Goal: Information Seeking & Learning: Learn about a topic

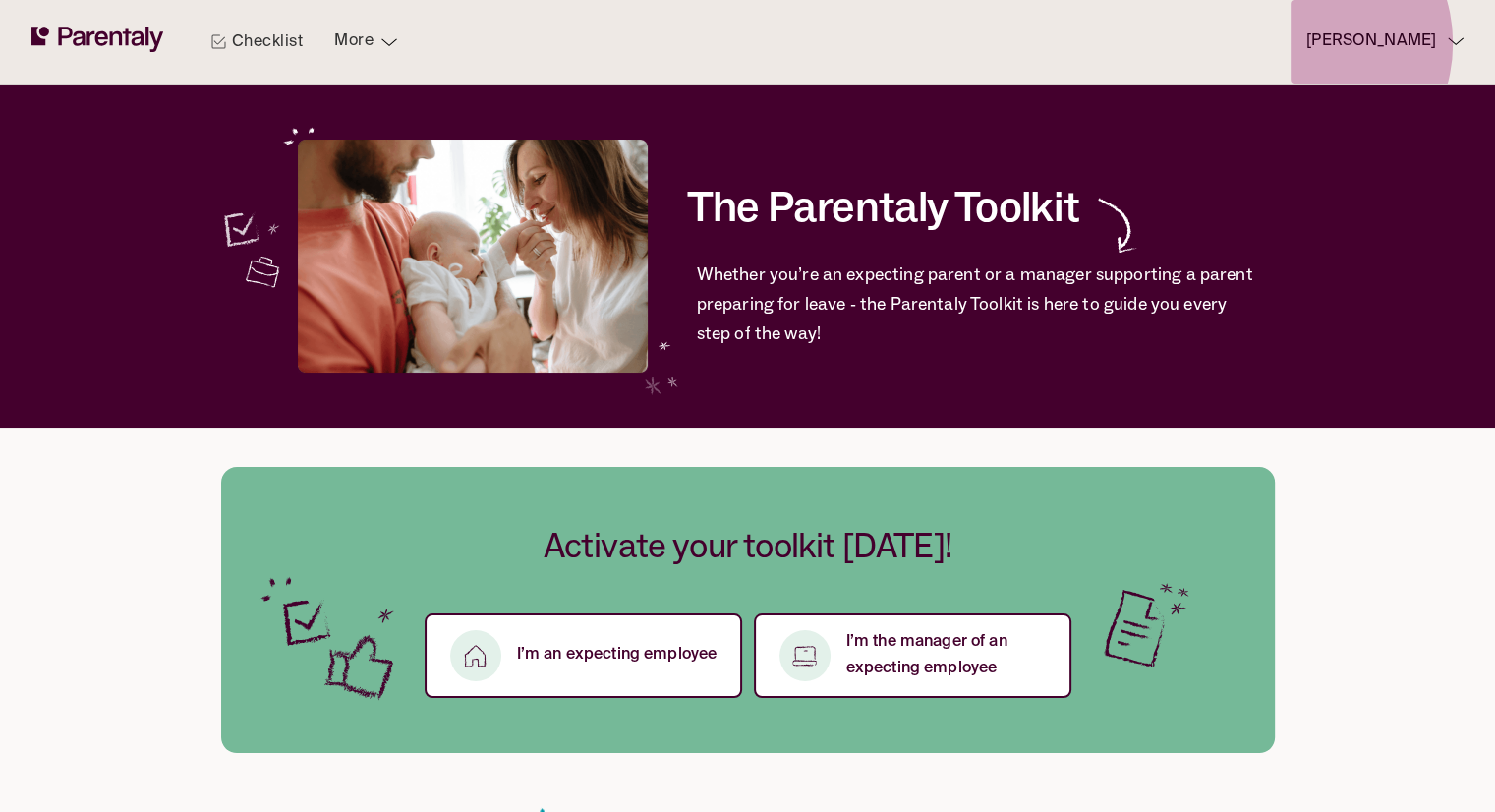
click at [1317, 43] on button "[PERSON_NAME]" at bounding box center [1377, 42] width 173 height 83
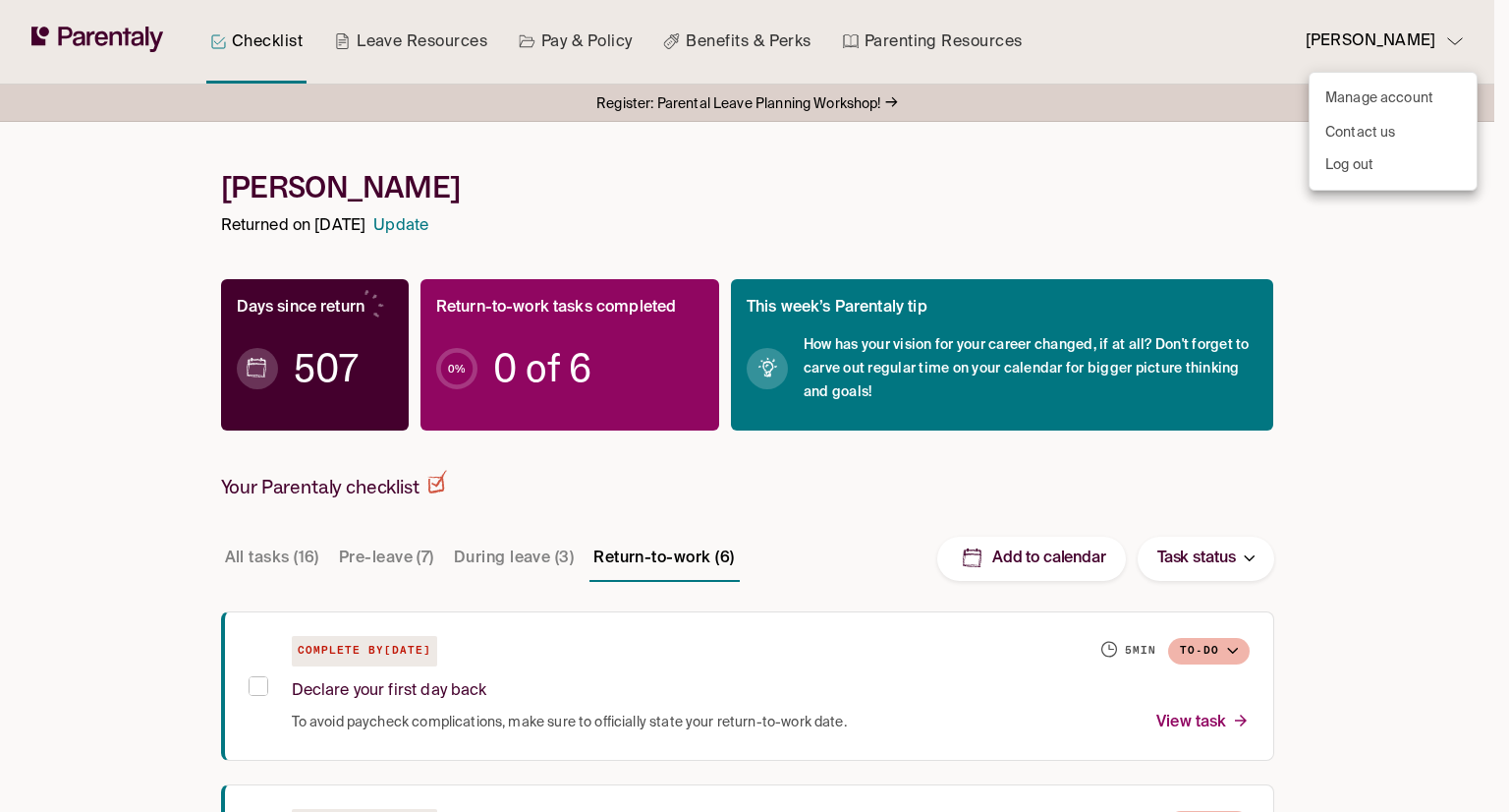
click at [306, 555] on div at bounding box center [754, 406] width 1509 height 812
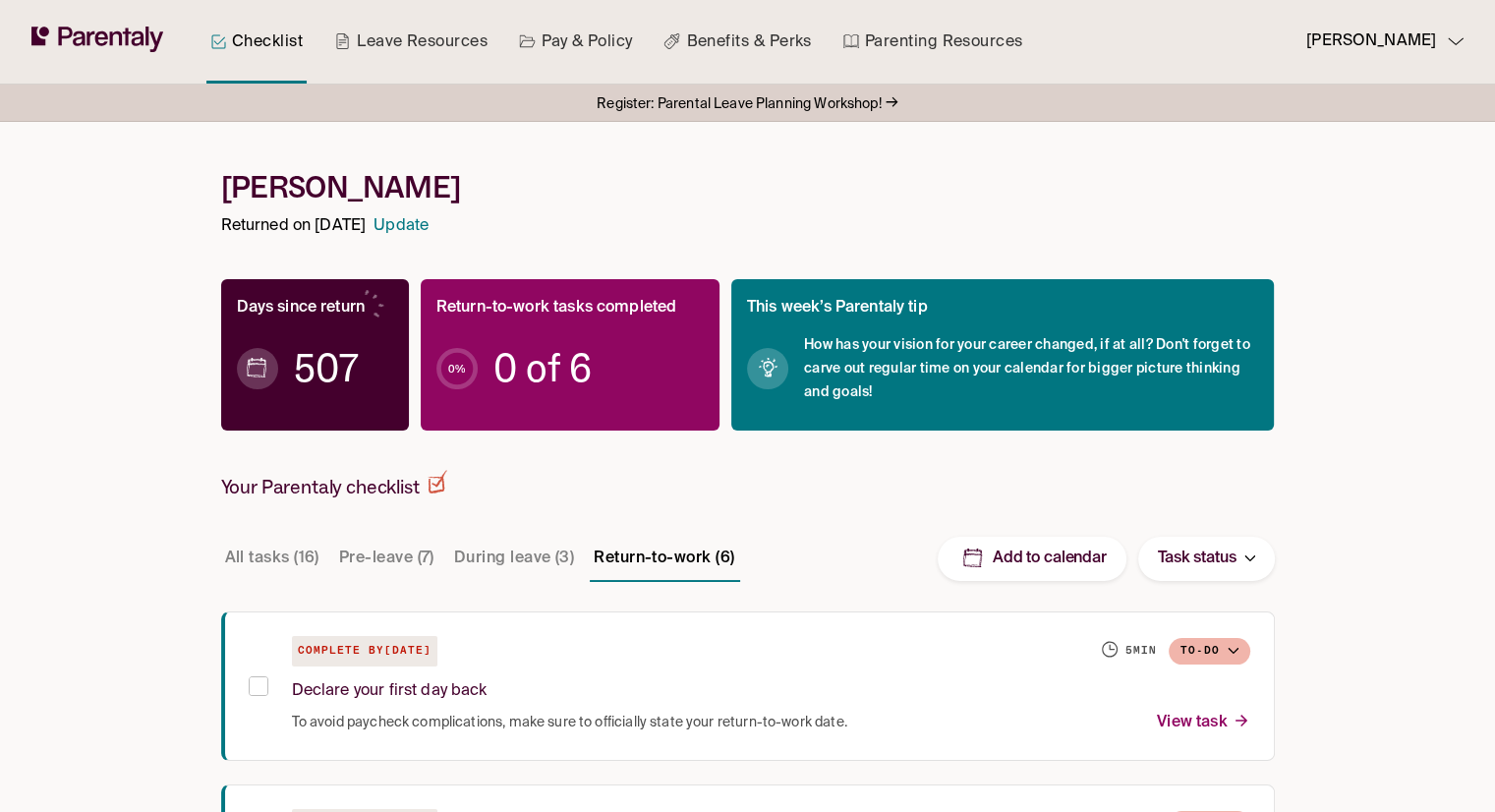
click at [391, 560] on button "Pre-leave (7)" at bounding box center [387, 558] width 103 height 47
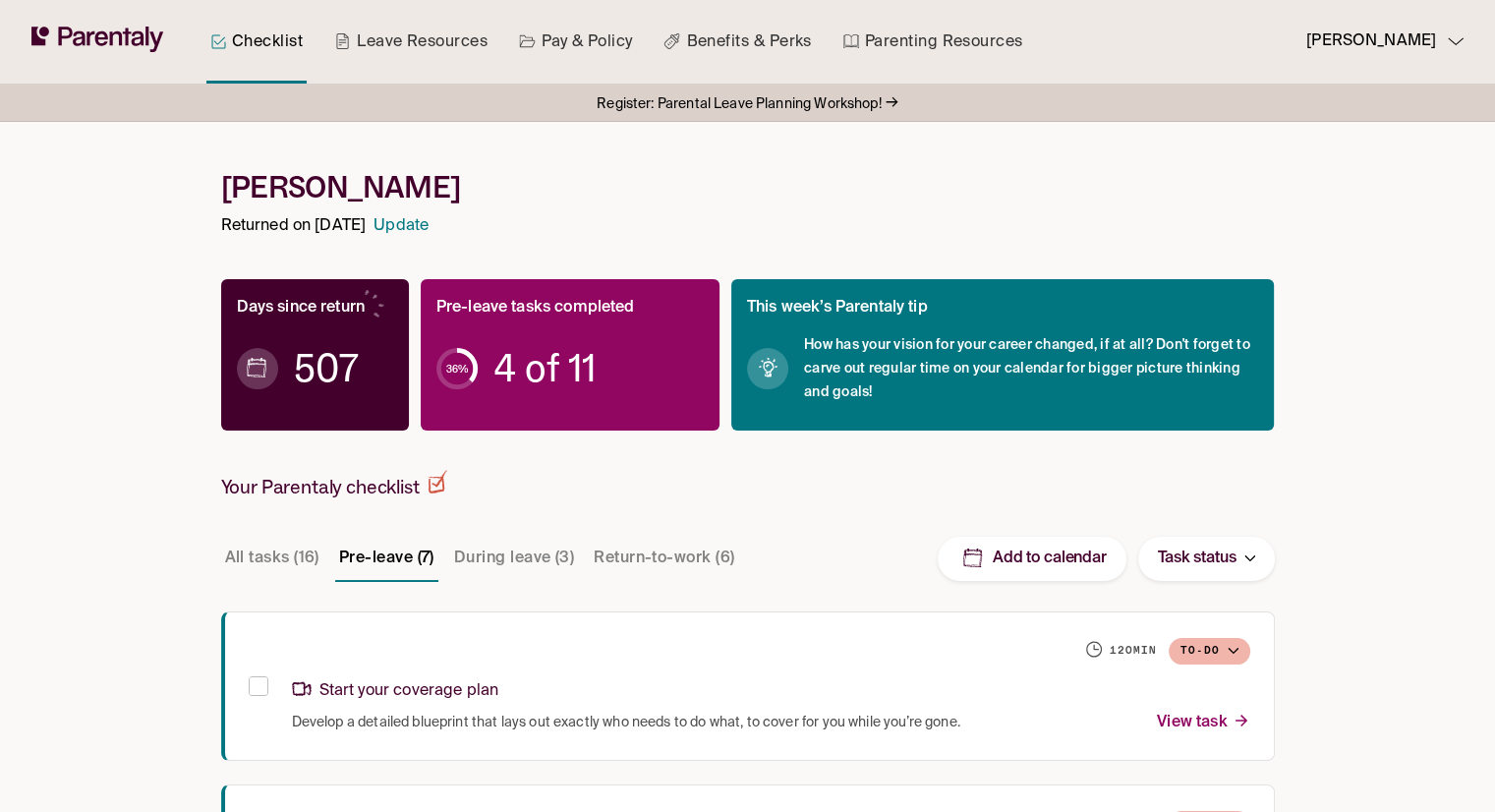
click at [676, 103] on span "Register: Parental Leave Planning Workshop!" at bounding box center [739, 104] width 284 height 27
click at [428, 226] on link "Update" at bounding box center [401, 227] width 55 height 27
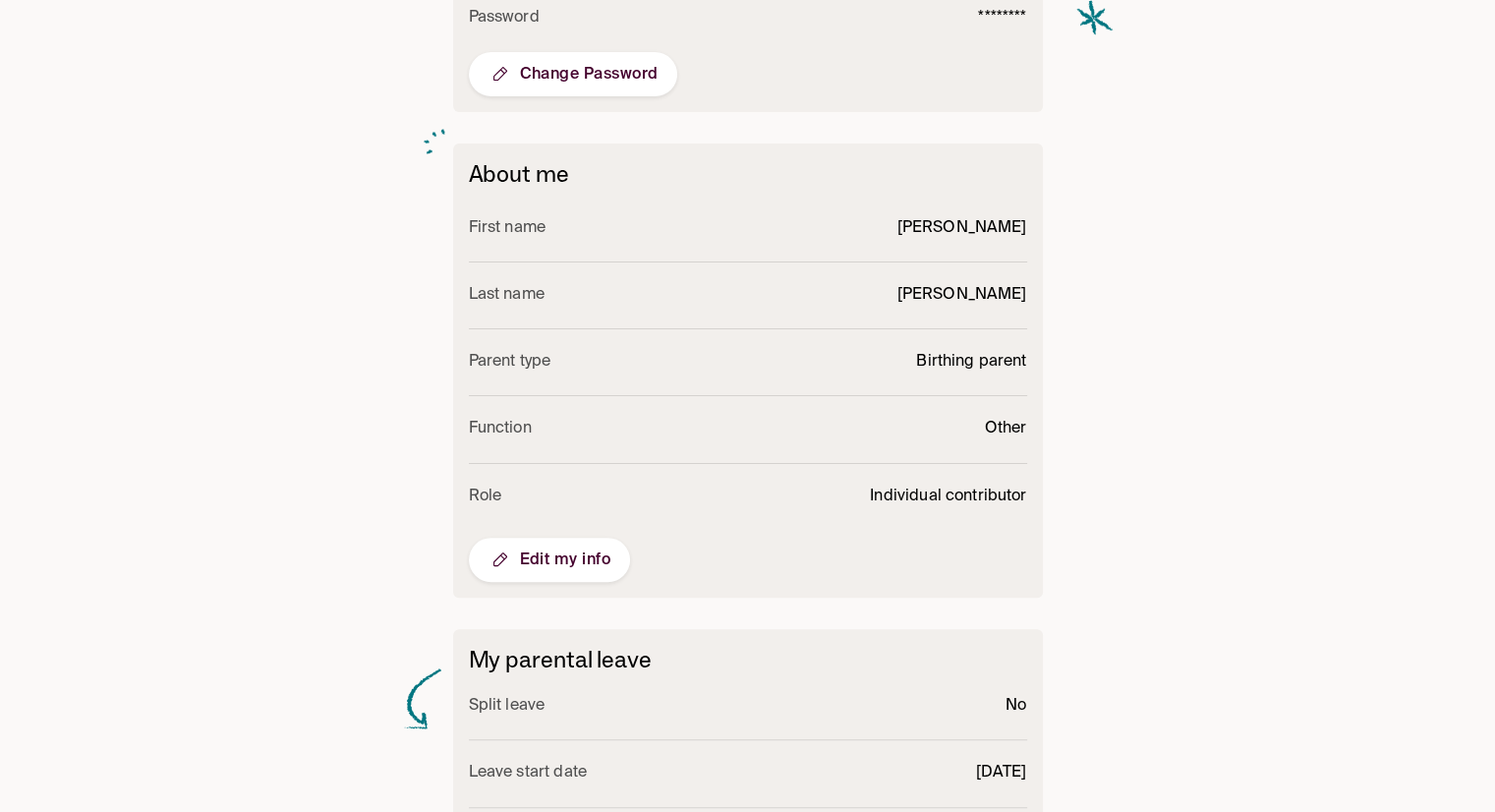
scroll to position [648, 0]
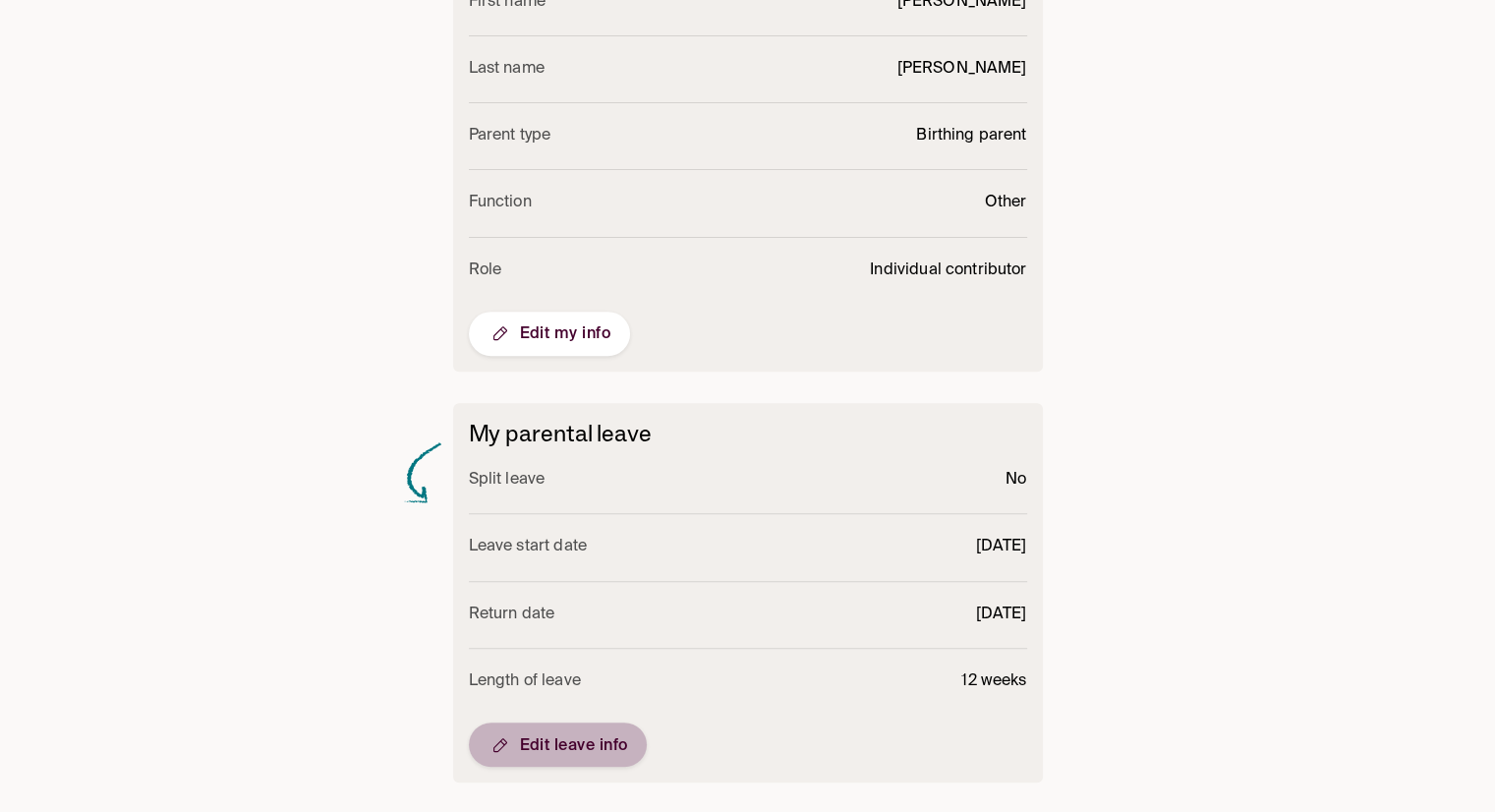
click at [568, 744] on span "Edit leave info" at bounding box center [558, 744] width 139 height 24
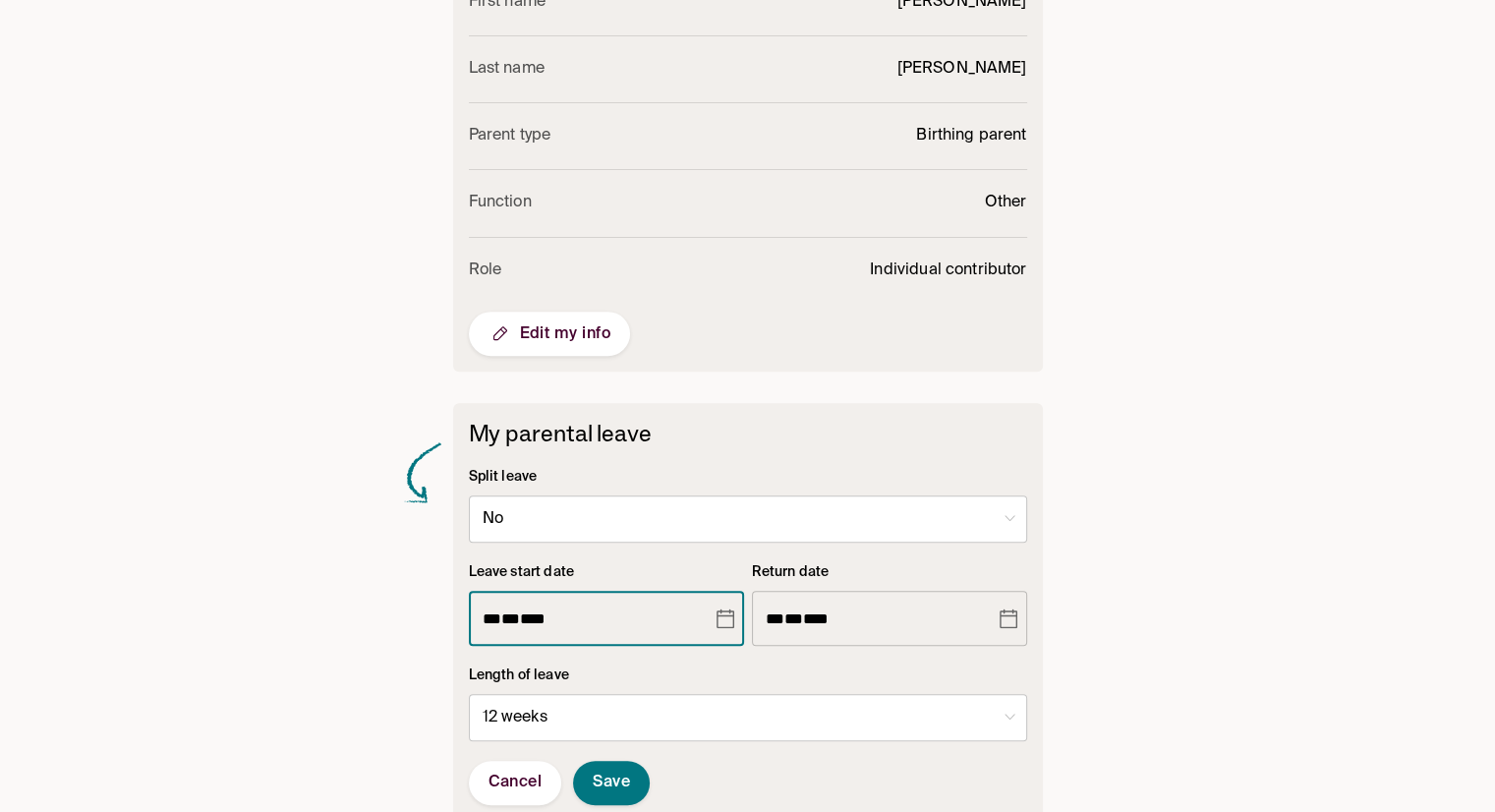
click at [637, 639] on div "** * ** * ****" at bounding box center [590, 617] width 218 height 55
click at [729, 627] on button "Choose date, selected date is Feb 19, 2024" at bounding box center [726, 618] width 34 height 36
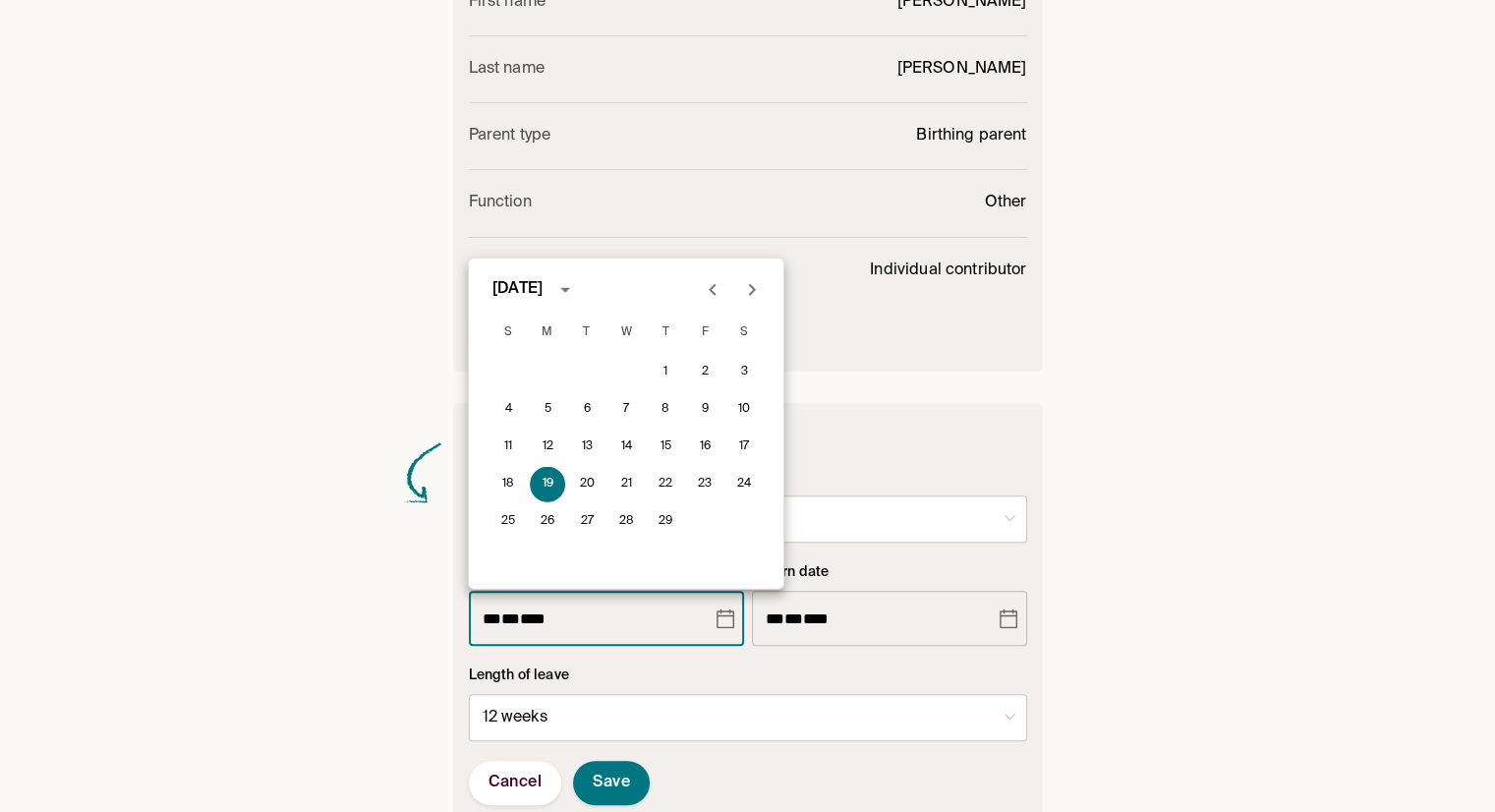
click at [750, 291] on icon "Next month" at bounding box center [751, 290] width 24 height 24
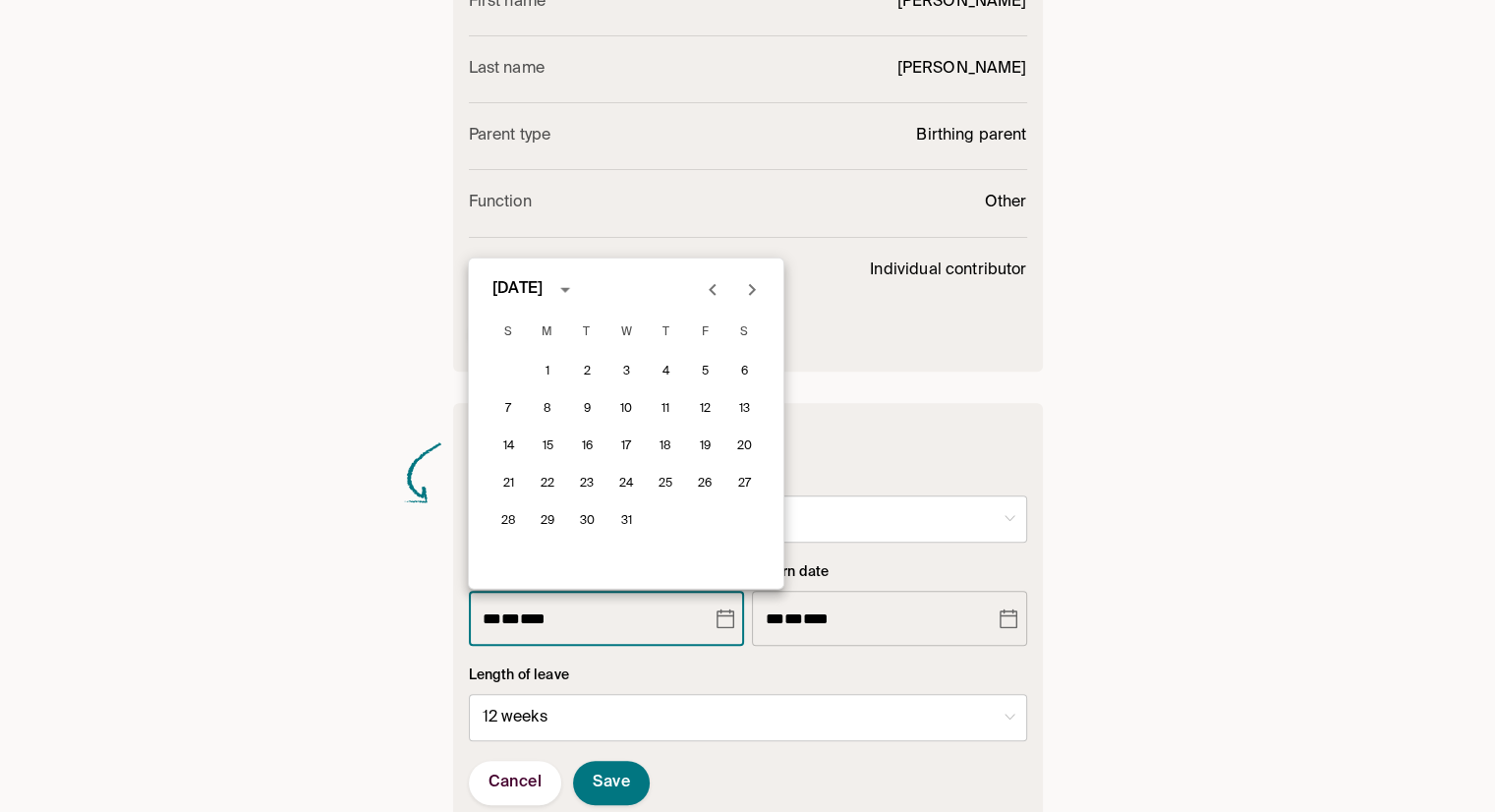
click at [750, 291] on icon "Next month" at bounding box center [751, 290] width 24 height 24
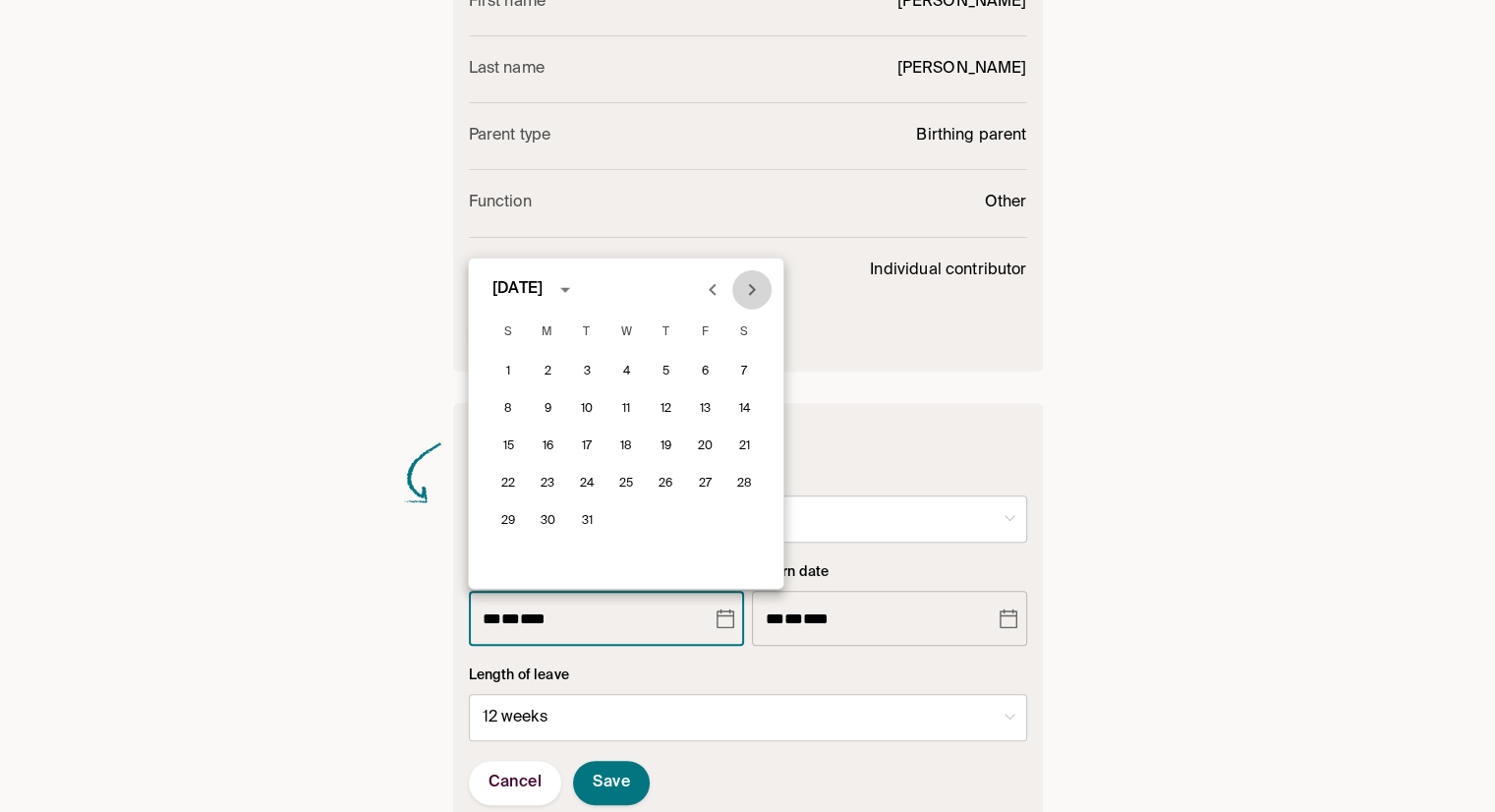
click at [750, 291] on icon "Next month" at bounding box center [751, 290] width 24 height 24
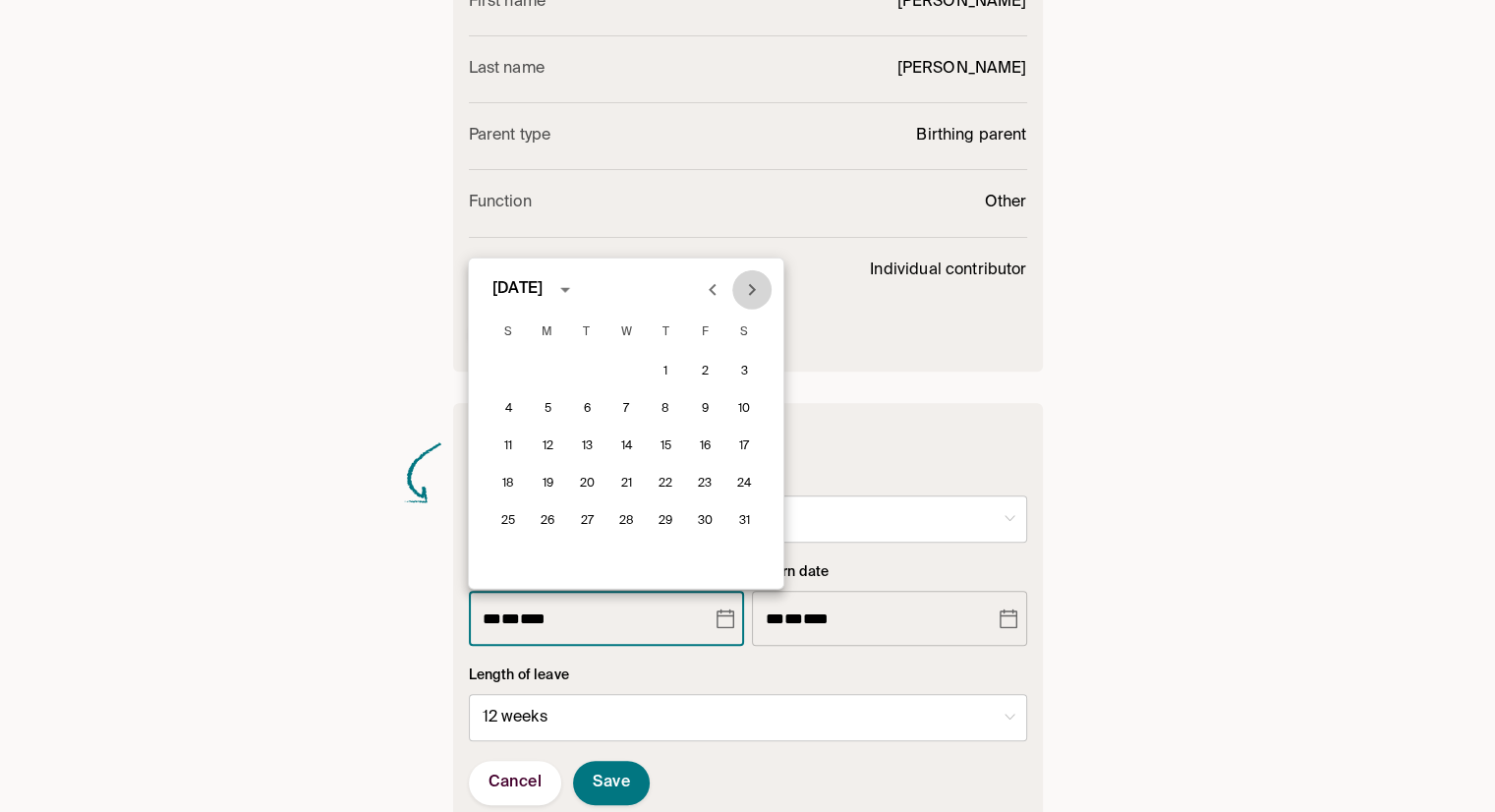
click at [750, 291] on icon "Next month" at bounding box center [751, 290] width 24 height 24
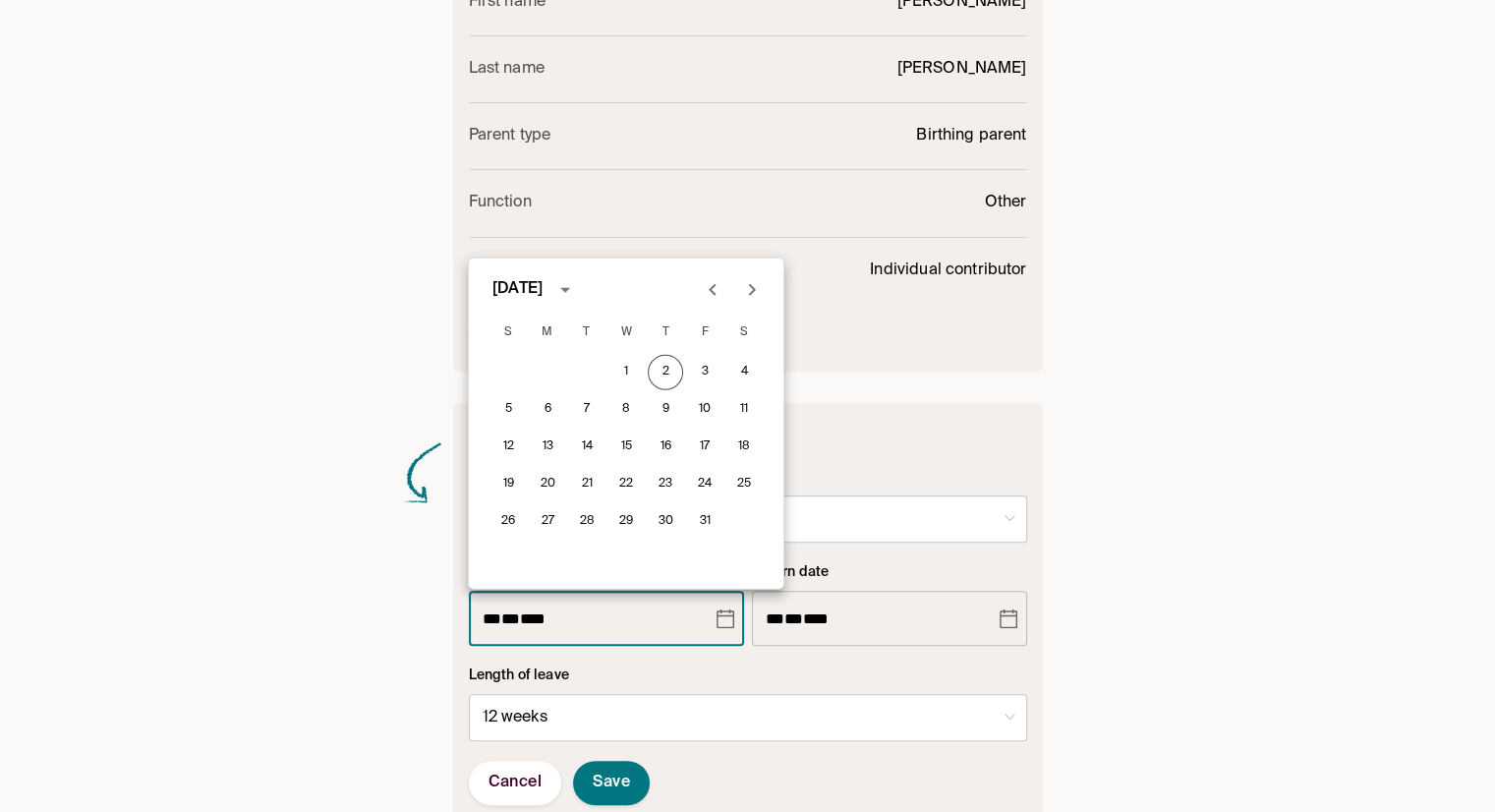
click at [750, 291] on icon "Next month" at bounding box center [751, 290] width 24 height 24
click at [618, 449] on div "1 2 3 4 5 6 7 8 9 10 11 12 13 14 15 16 17 18 19 20 21 22 23 24 25 26 27 28 29 1…" at bounding box center [626, 470] width 314 height 236
click at [331, 374] on div "**********" at bounding box center [748, 144] width 1092 height 1416
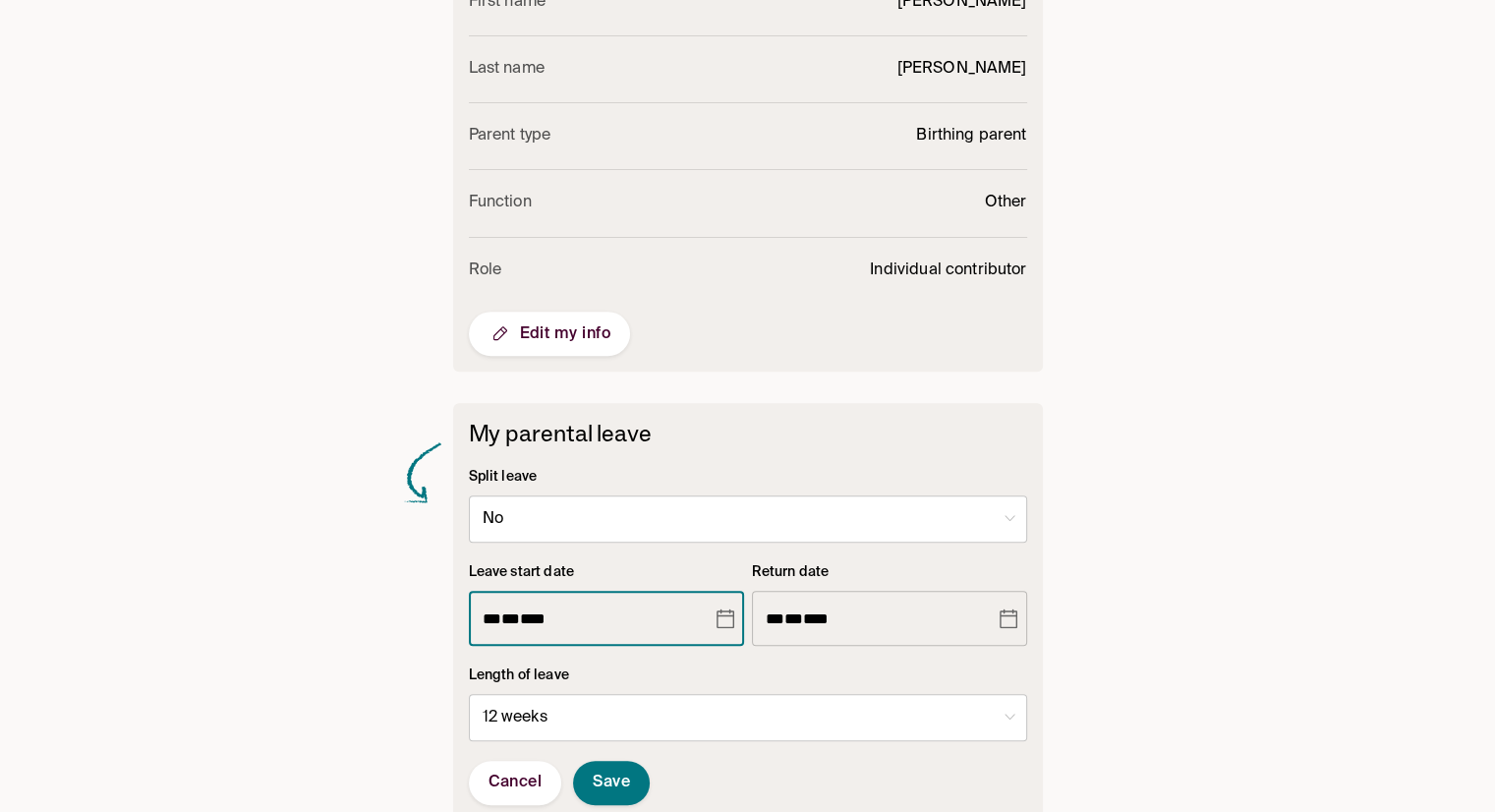
click at [509, 623] on span "**" at bounding box center [510, 618] width 19 height 15
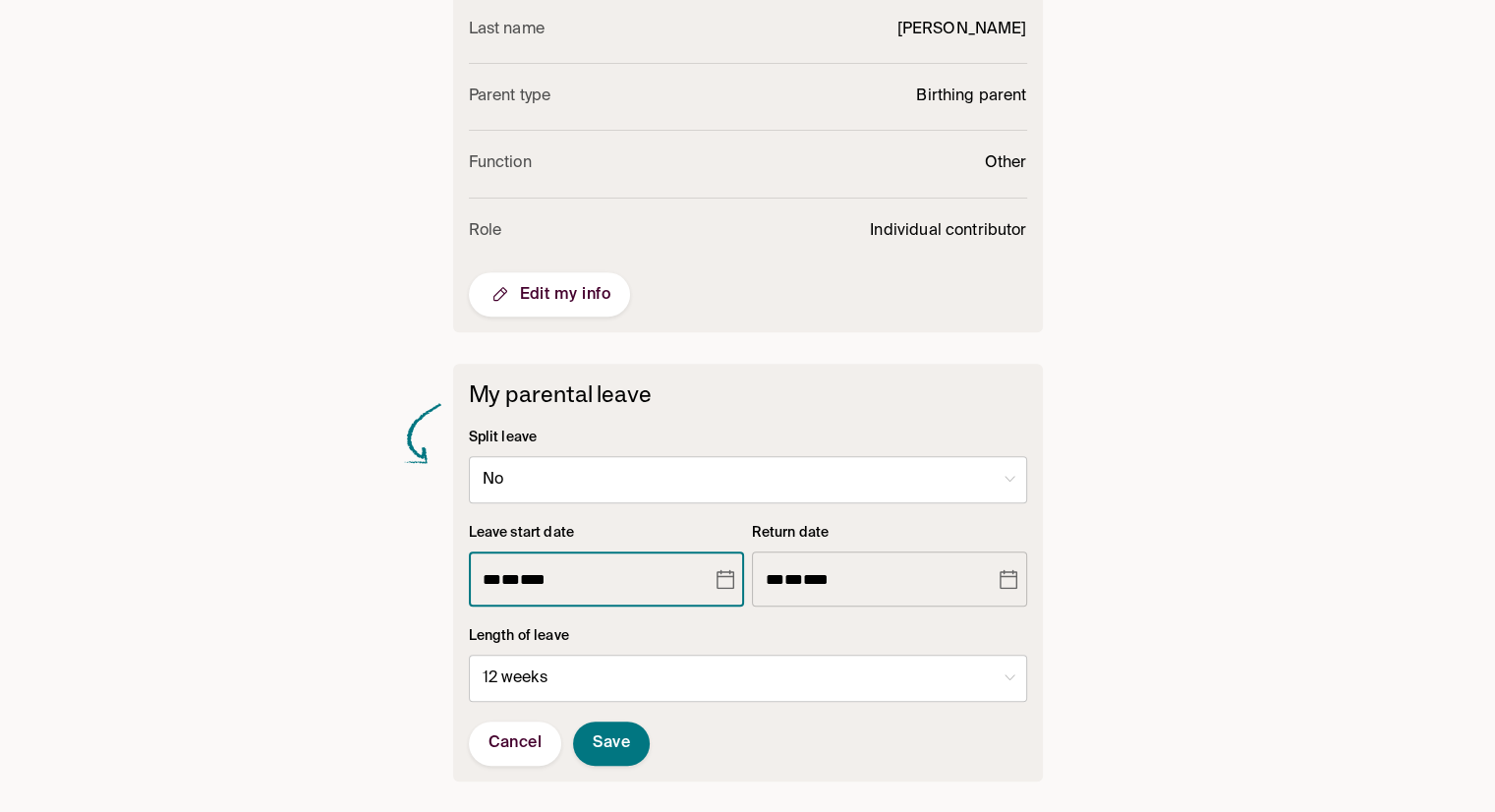
scroll to position [679, 0]
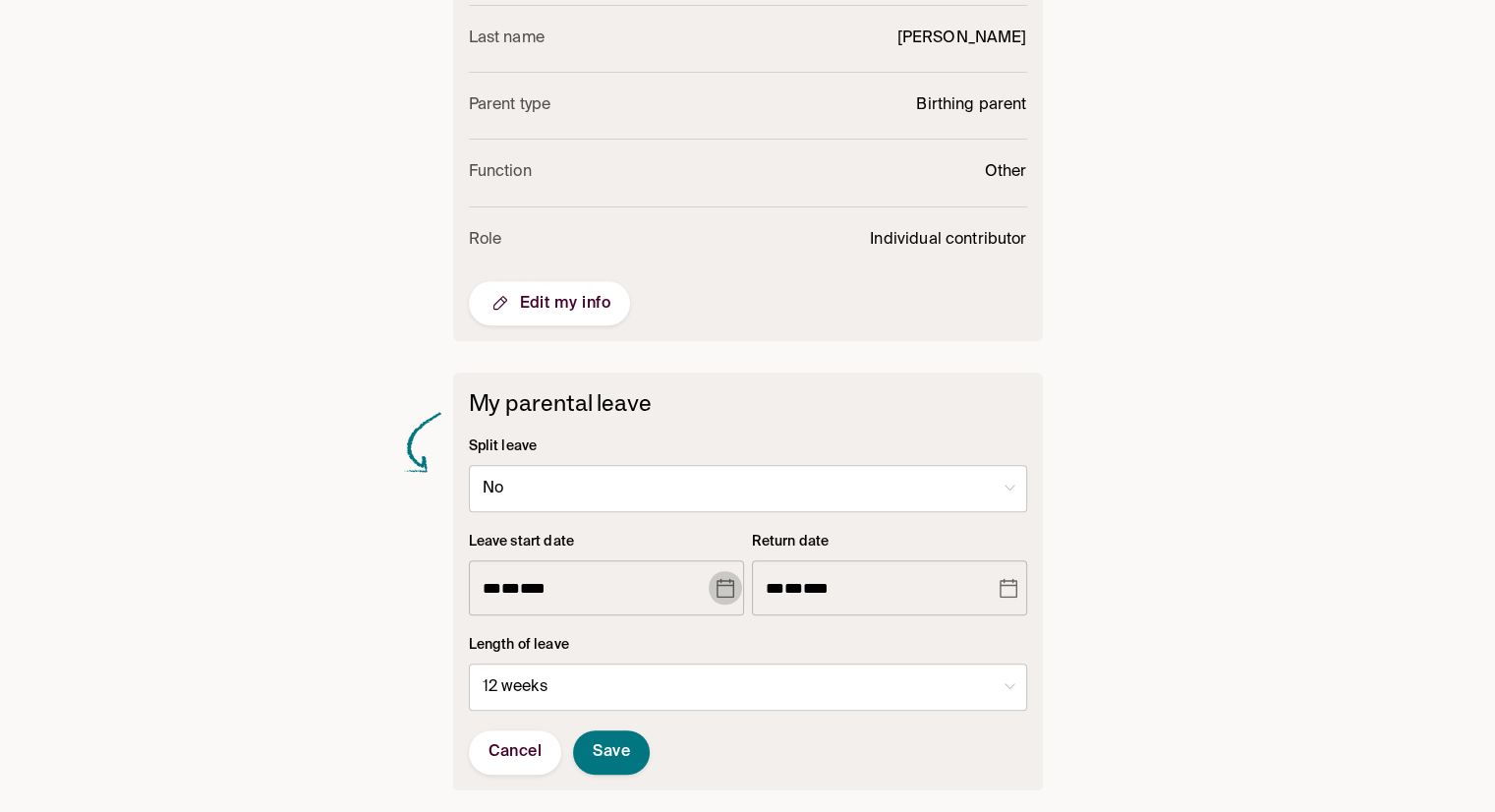
click at [728, 581] on icon "Choose date, selected date is Feb 19, 2024" at bounding box center [726, 587] width 18 height 20
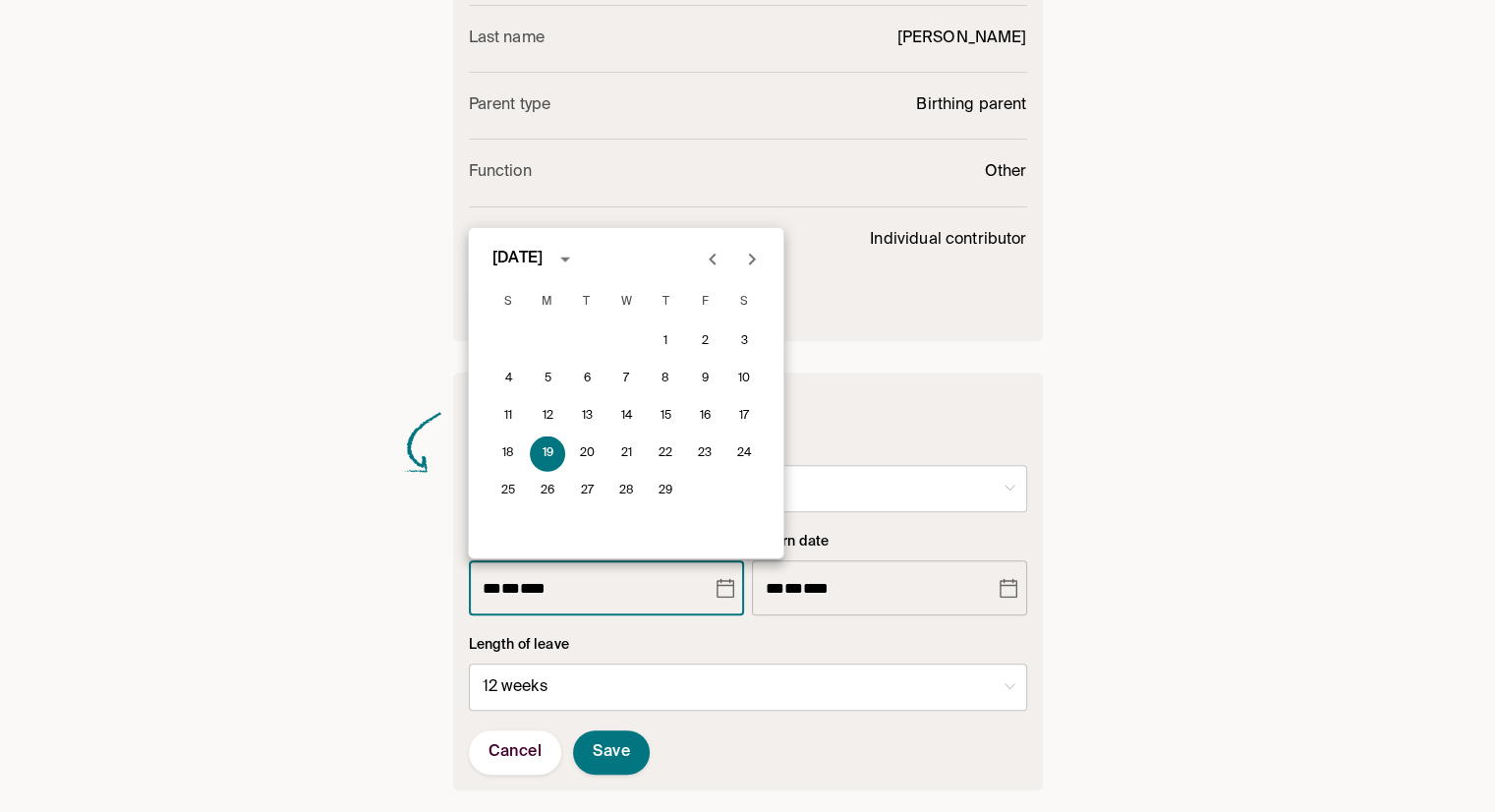
click at [308, 248] on div "**********" at bounding box center [748, 113] width 1092 height 1416
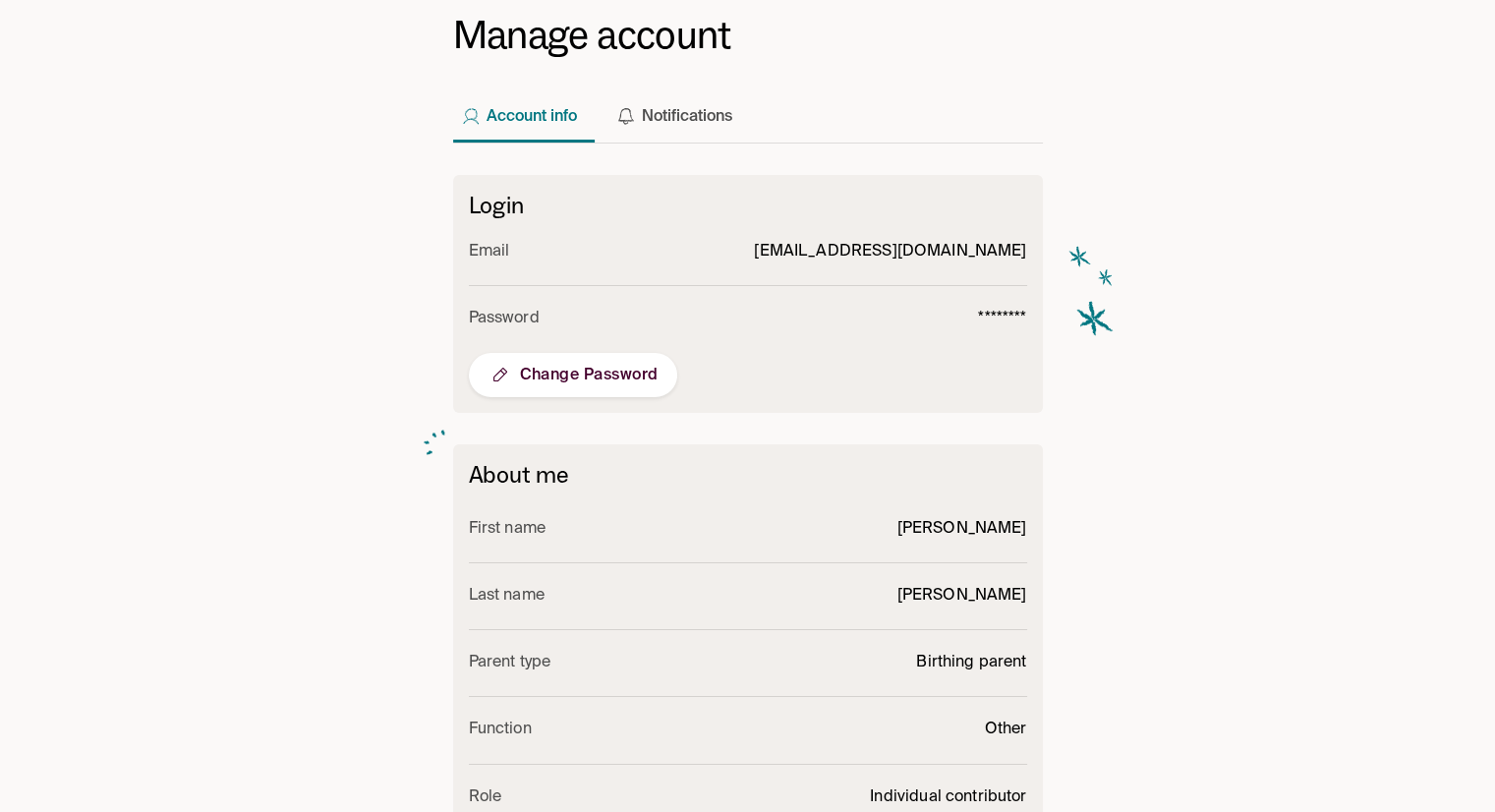
scroll to position [0, 0]
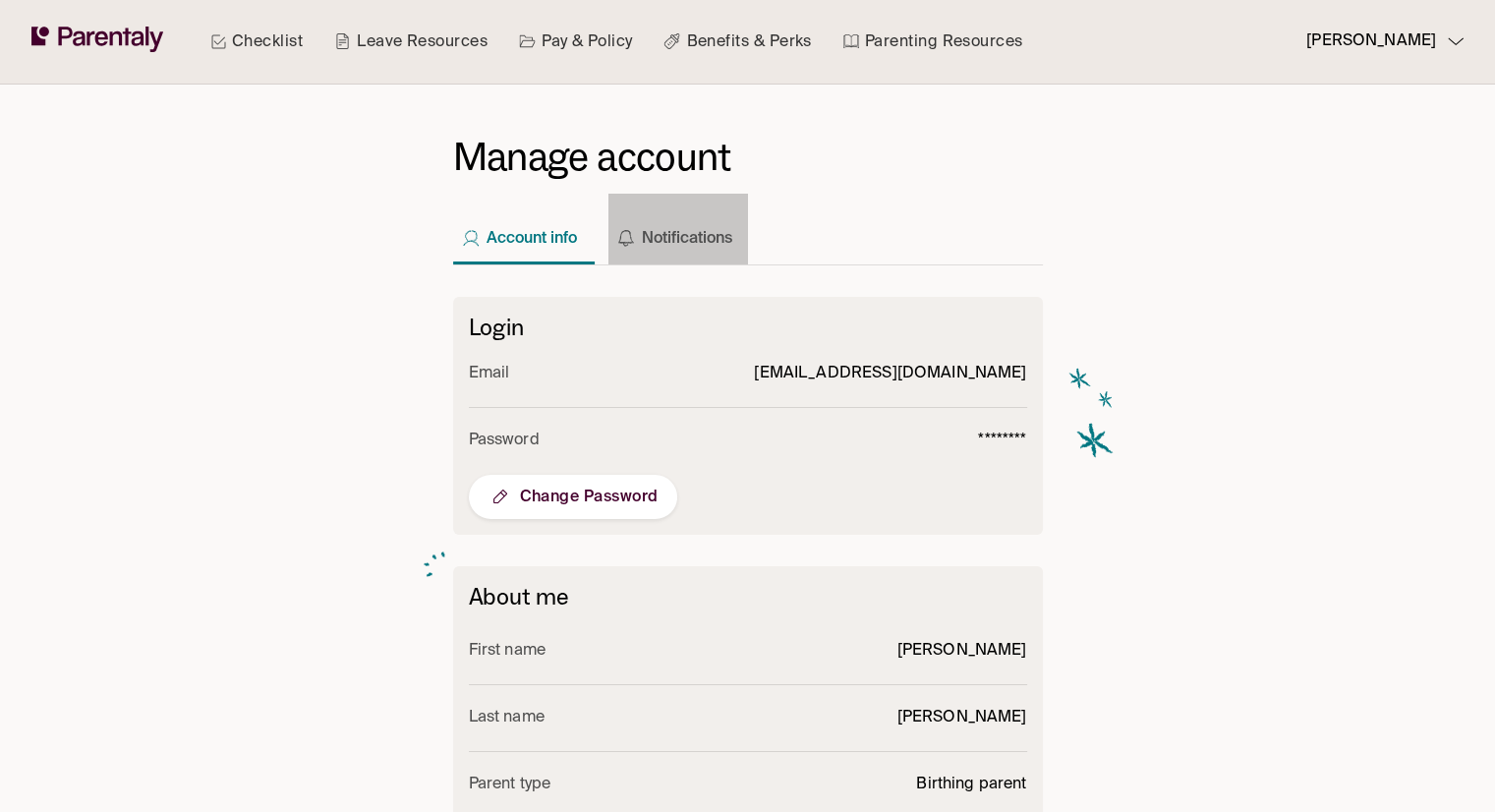
click at [697, 232] on button "Notifications" at bounding box center [678, 229] width 139 height 71
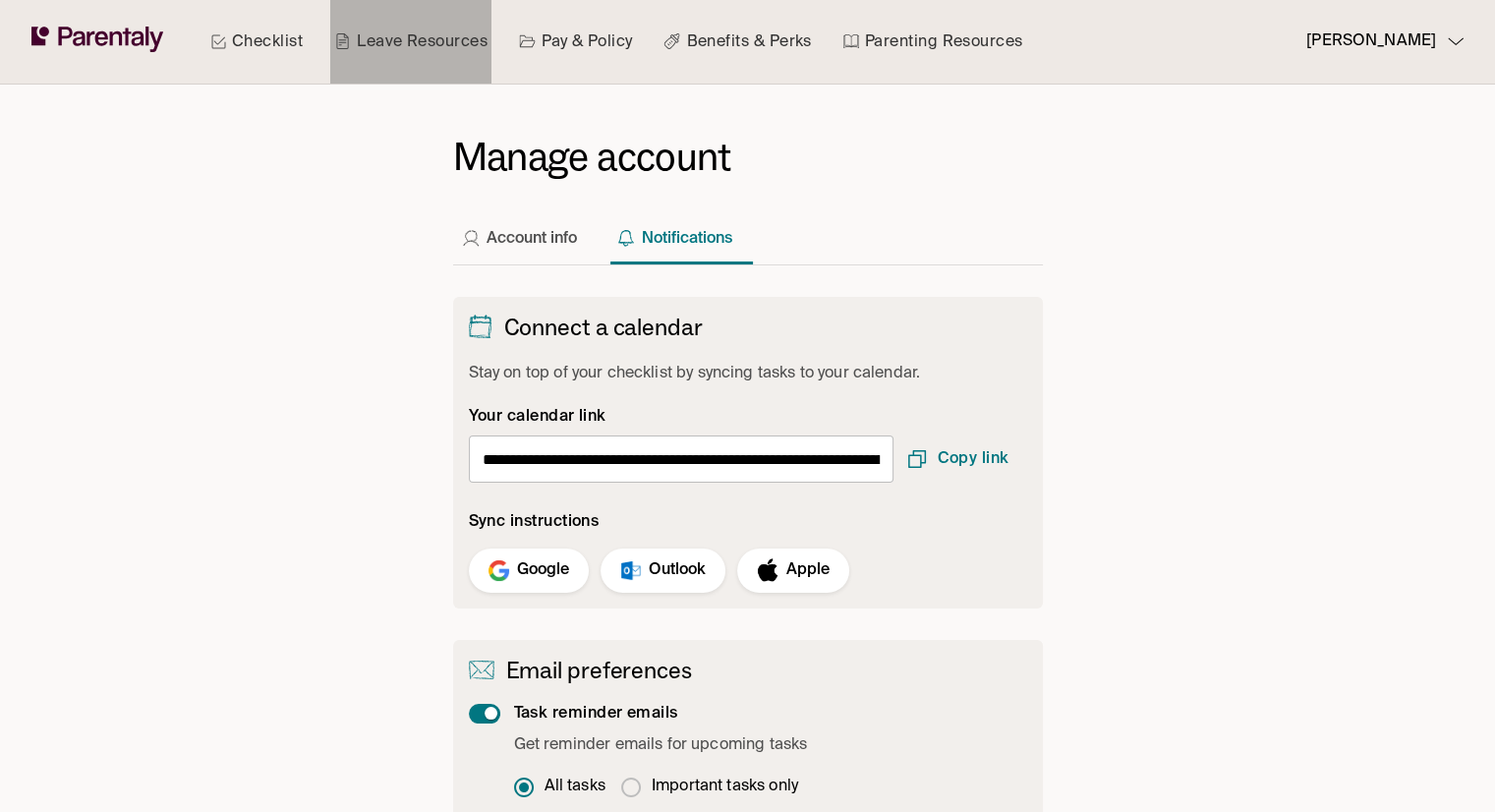
click at [386, 43] on link "Leave Resources" at bounding box center [411, 42] width 161 height 83
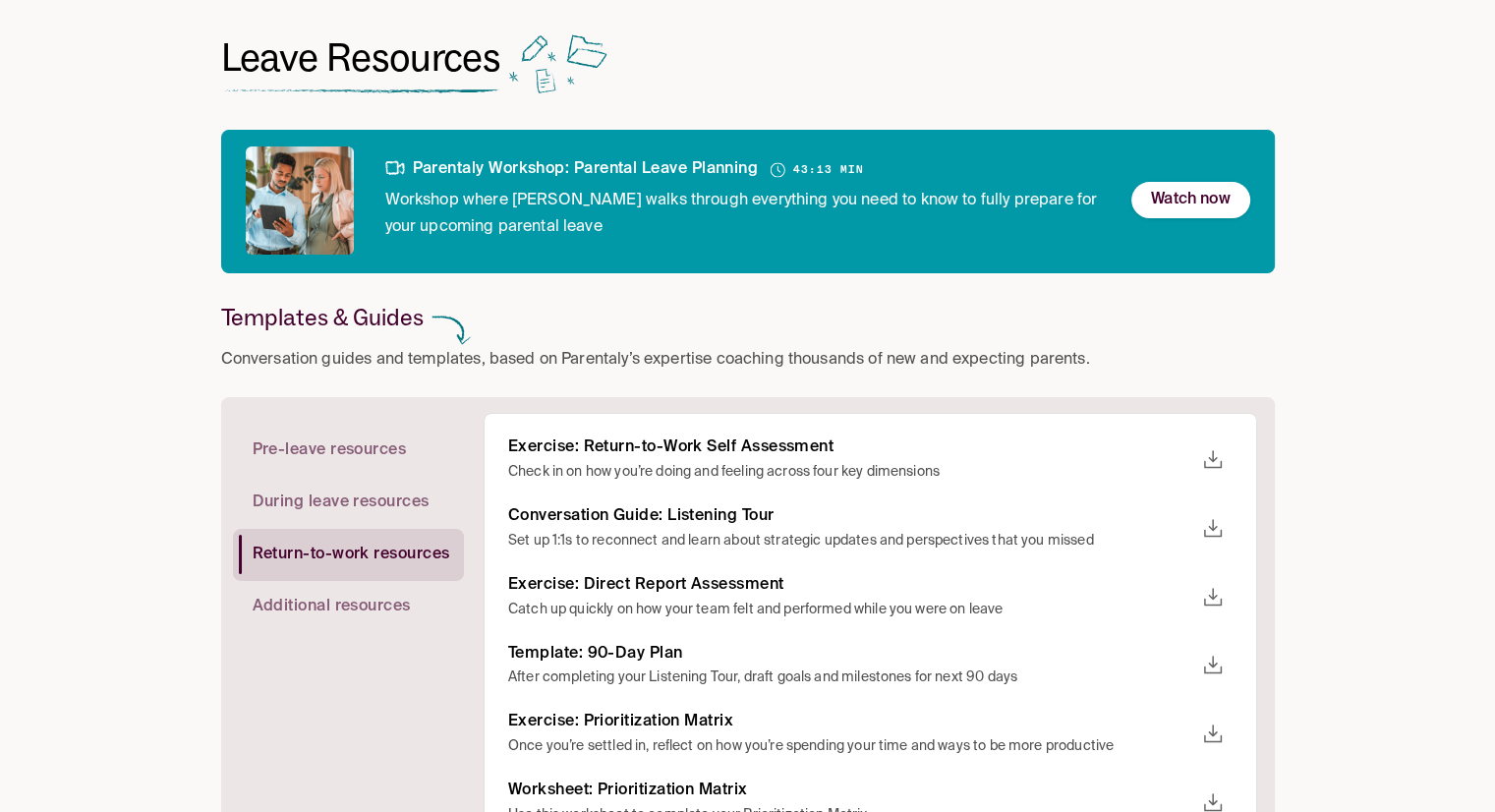
scroll to position [98, 0]
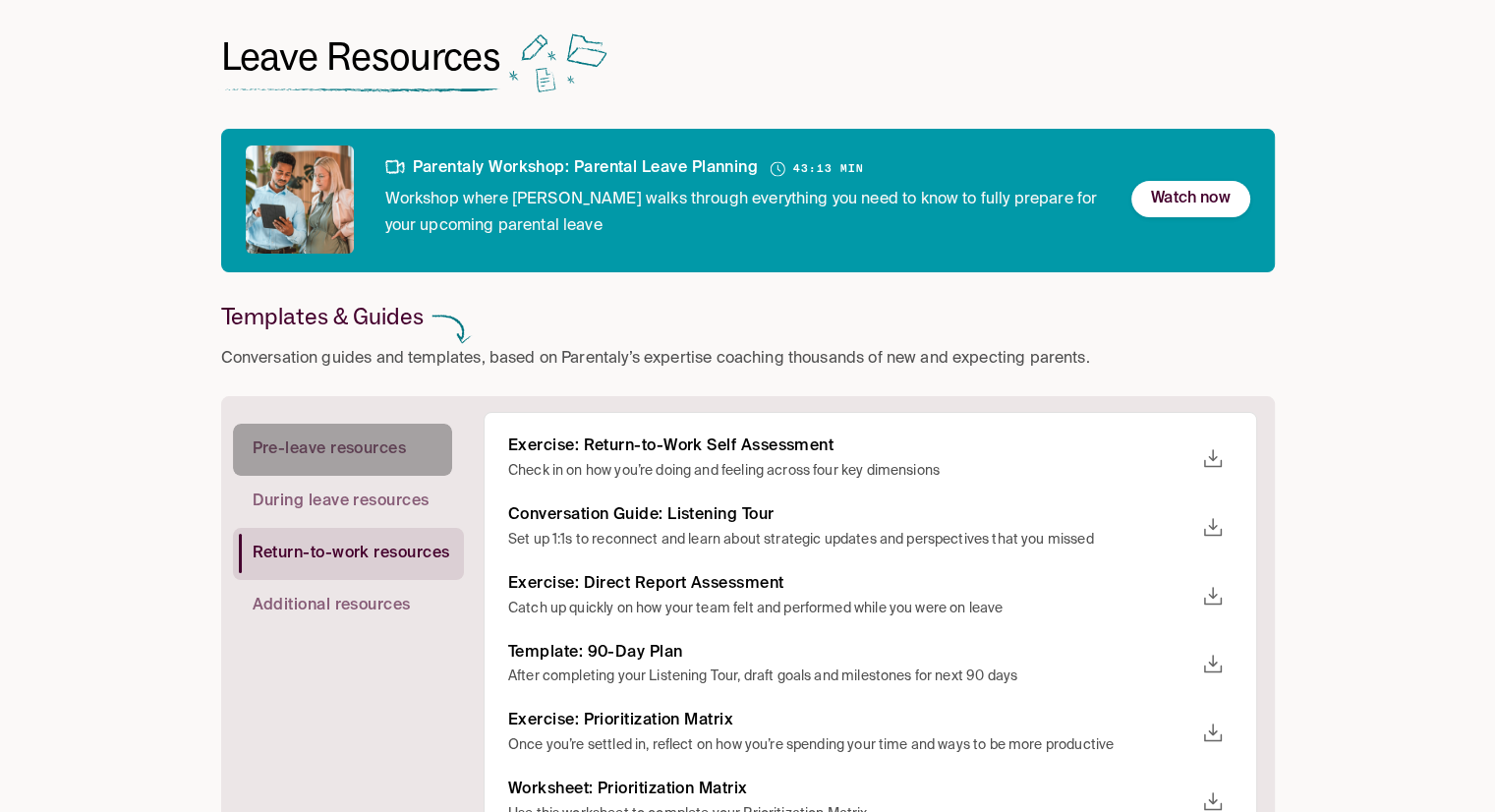
click at [306, 442] on span "Pre-leave resources" at bounding box center [329, 449] width 154 height 21
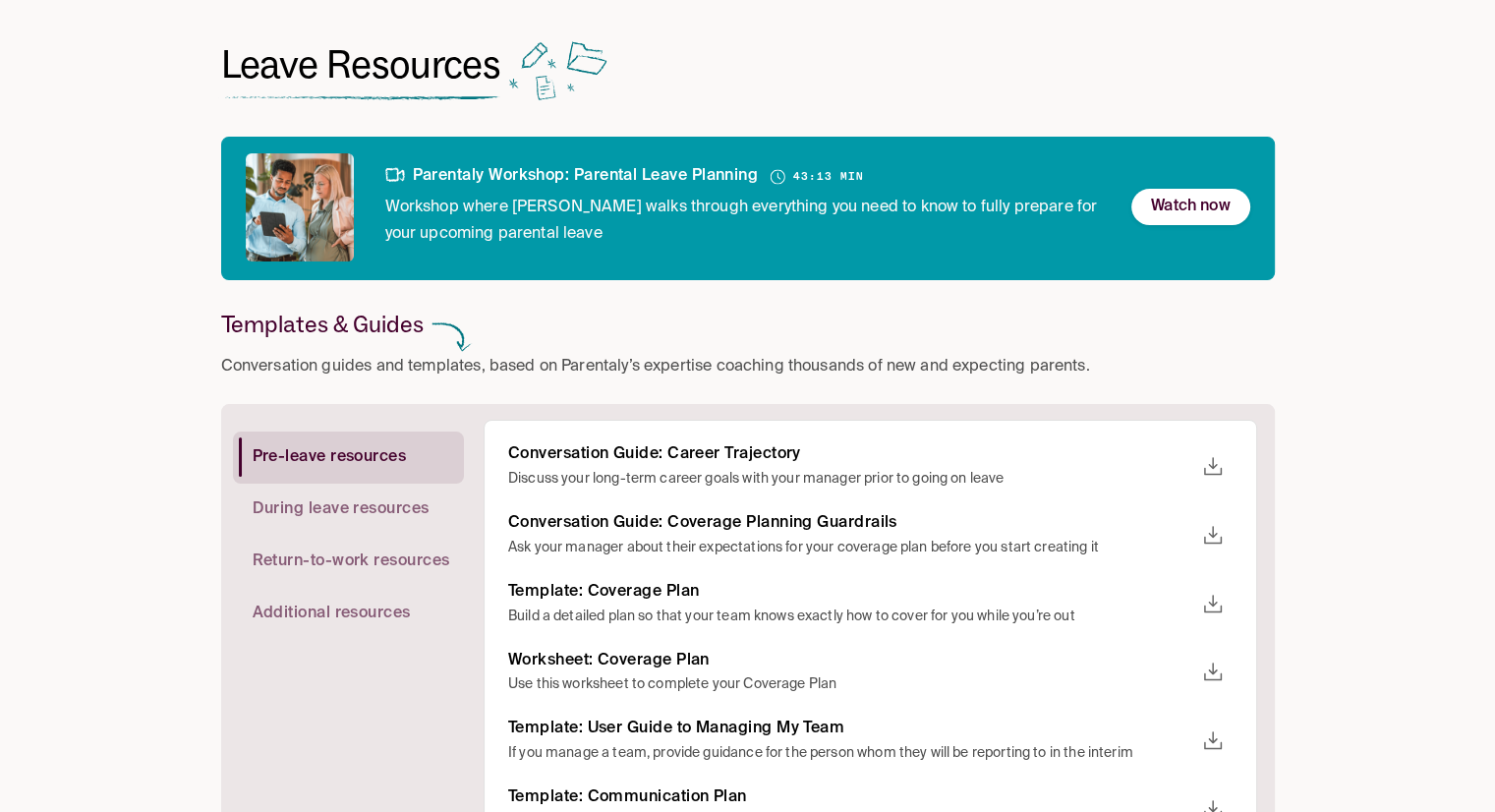
scroll to position [0, 0]
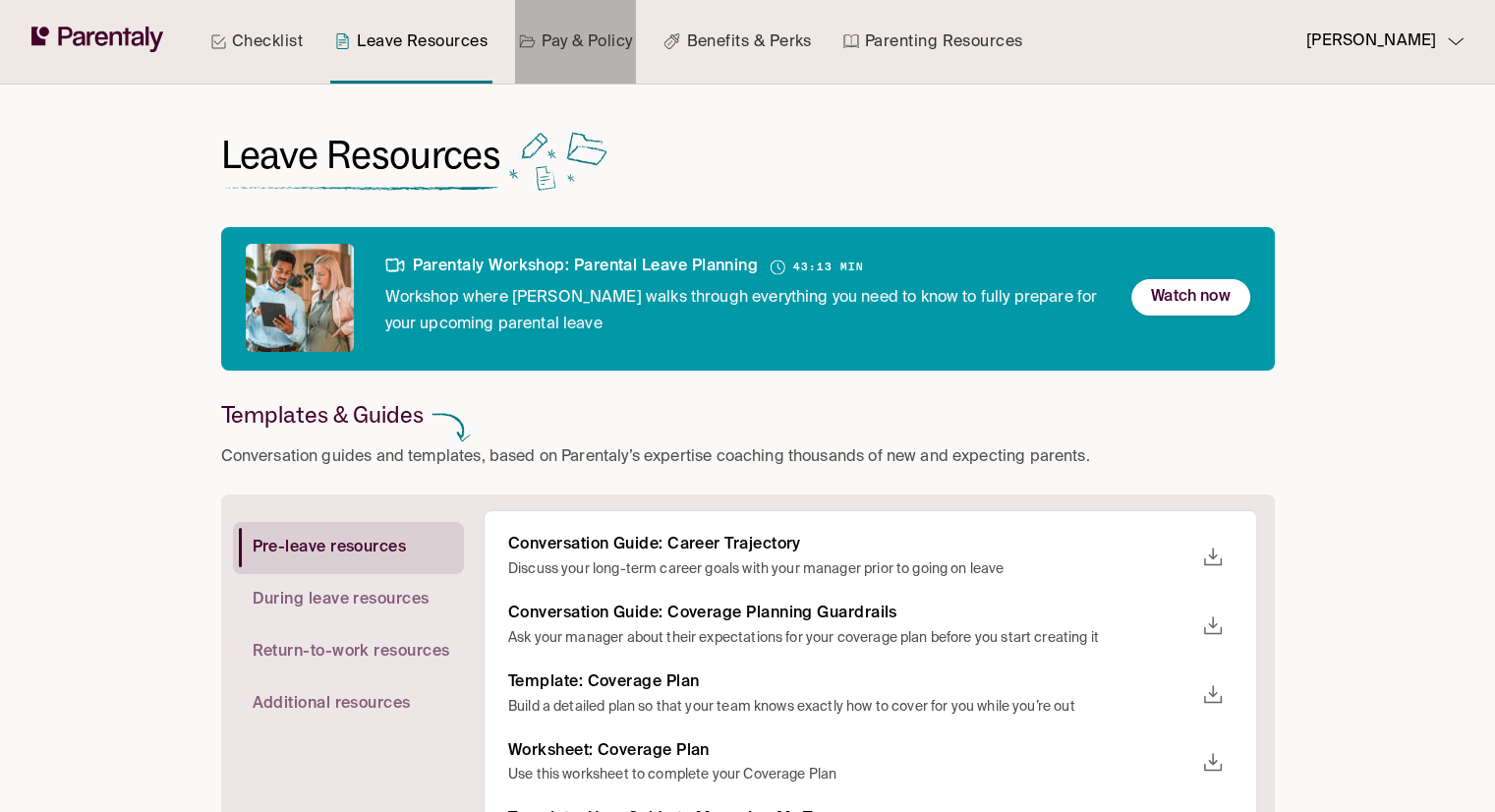
click at [573, 51] on link "Pay & Policy" at bounding box center [576, 42] width 122 height 83
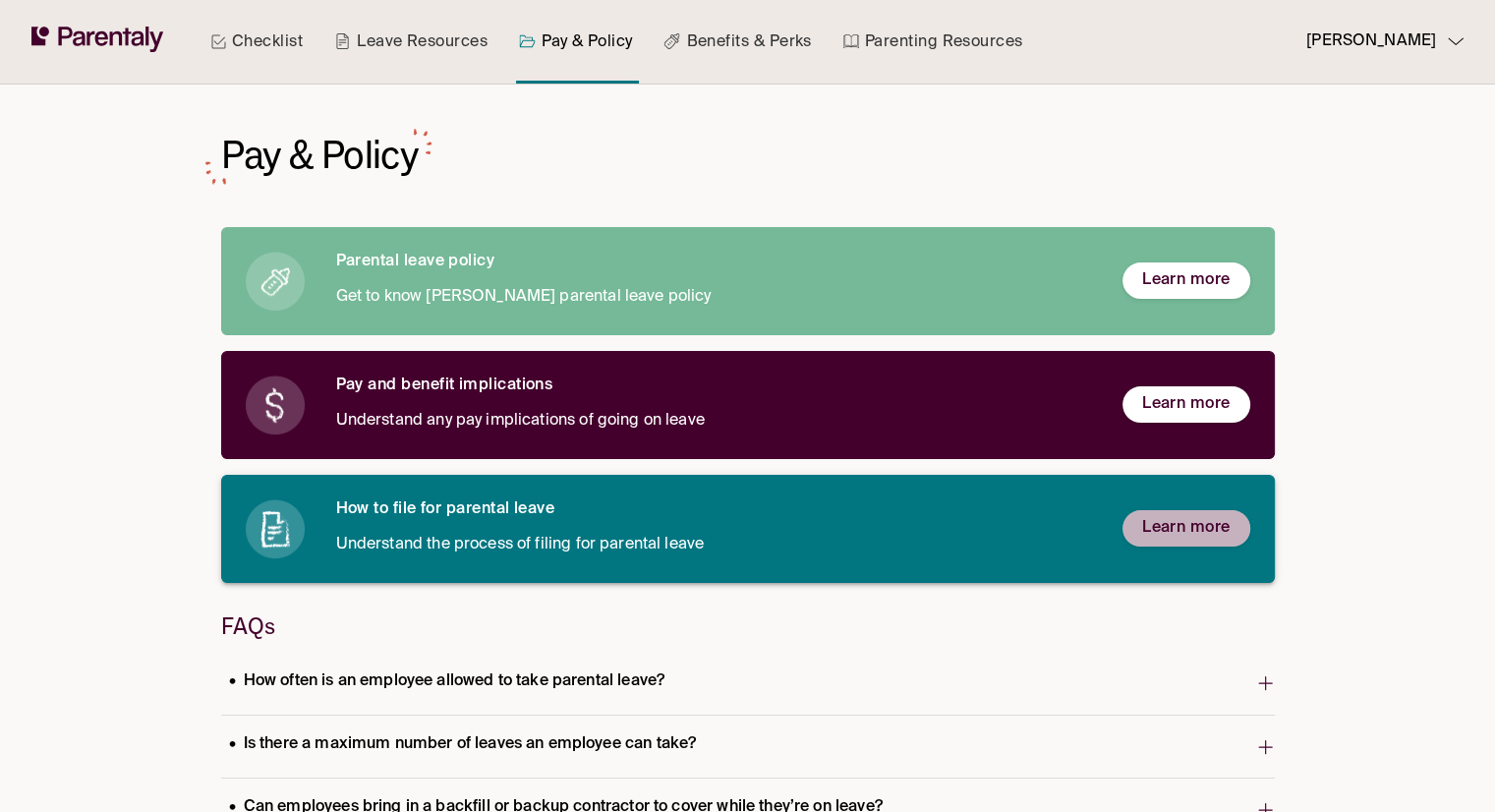
click at [1151, 530] on span "Learn more" at bounding box center [1186, 528] width 88 height 21
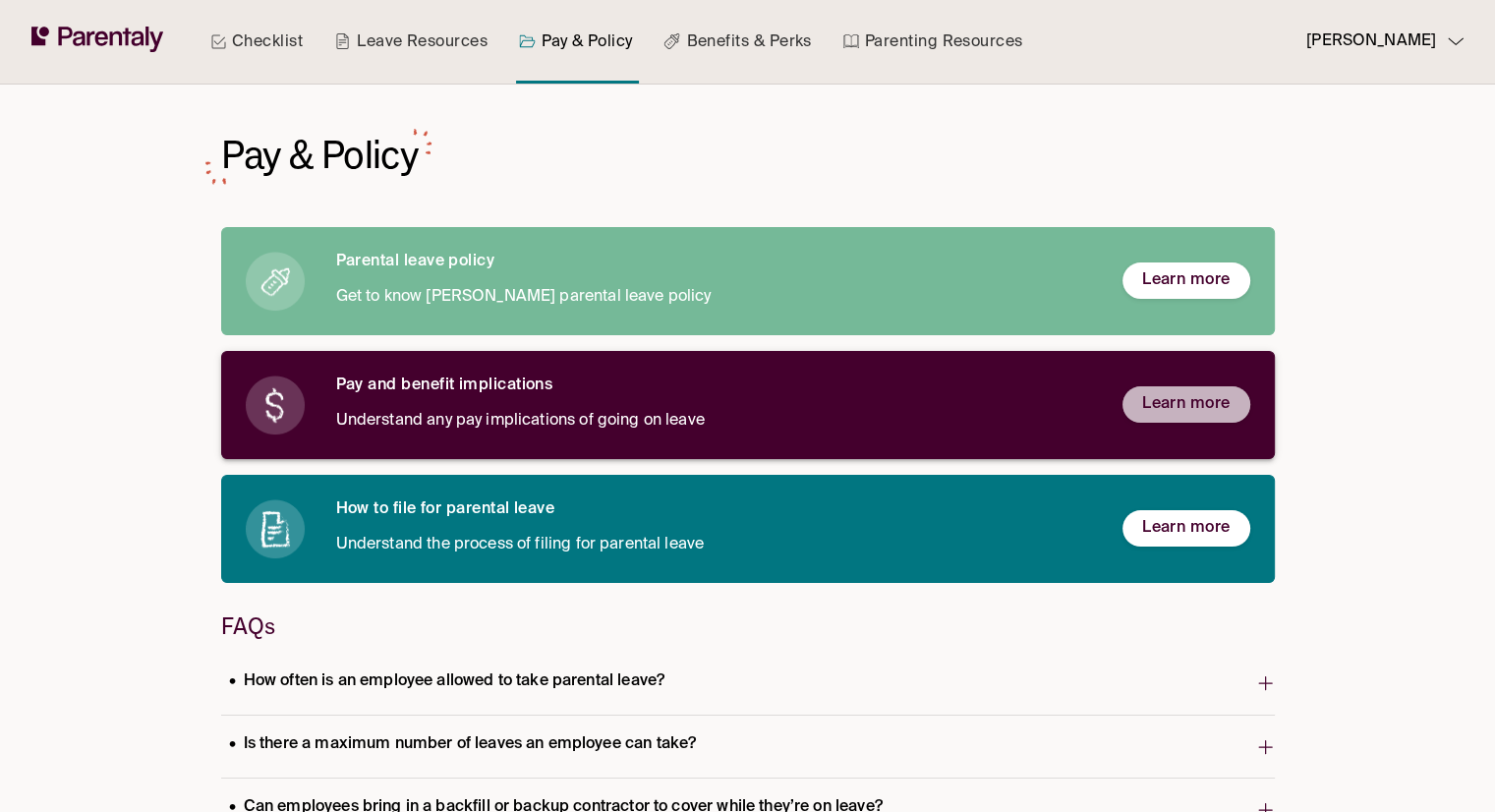
click at [1160, 397] on span "Learn more" at bounding box center [1186, 404] width 88 height 21
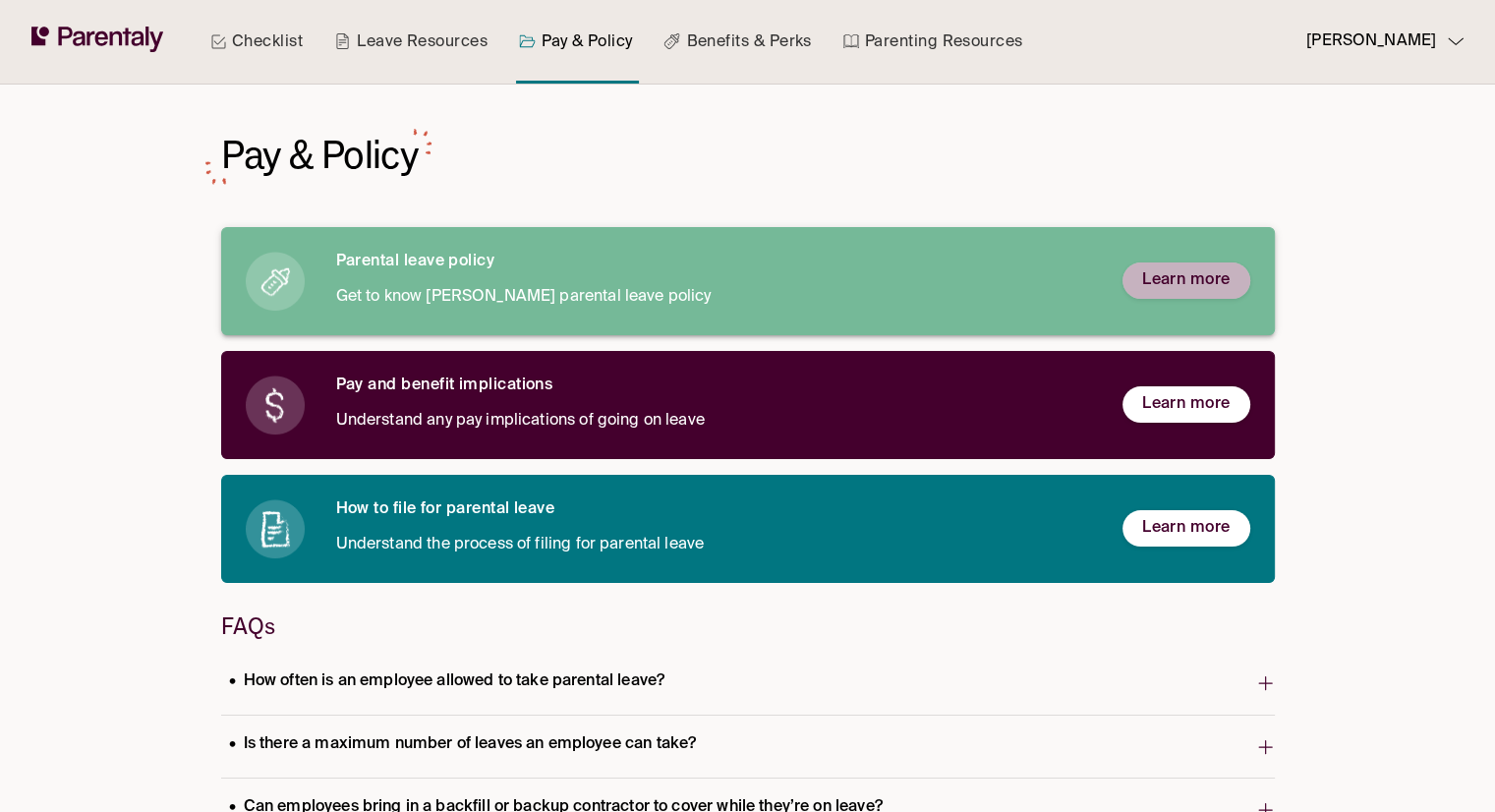
click at [1192, 270] on span "Learn more" at bounding box center [1186, 280] width 88 height 21
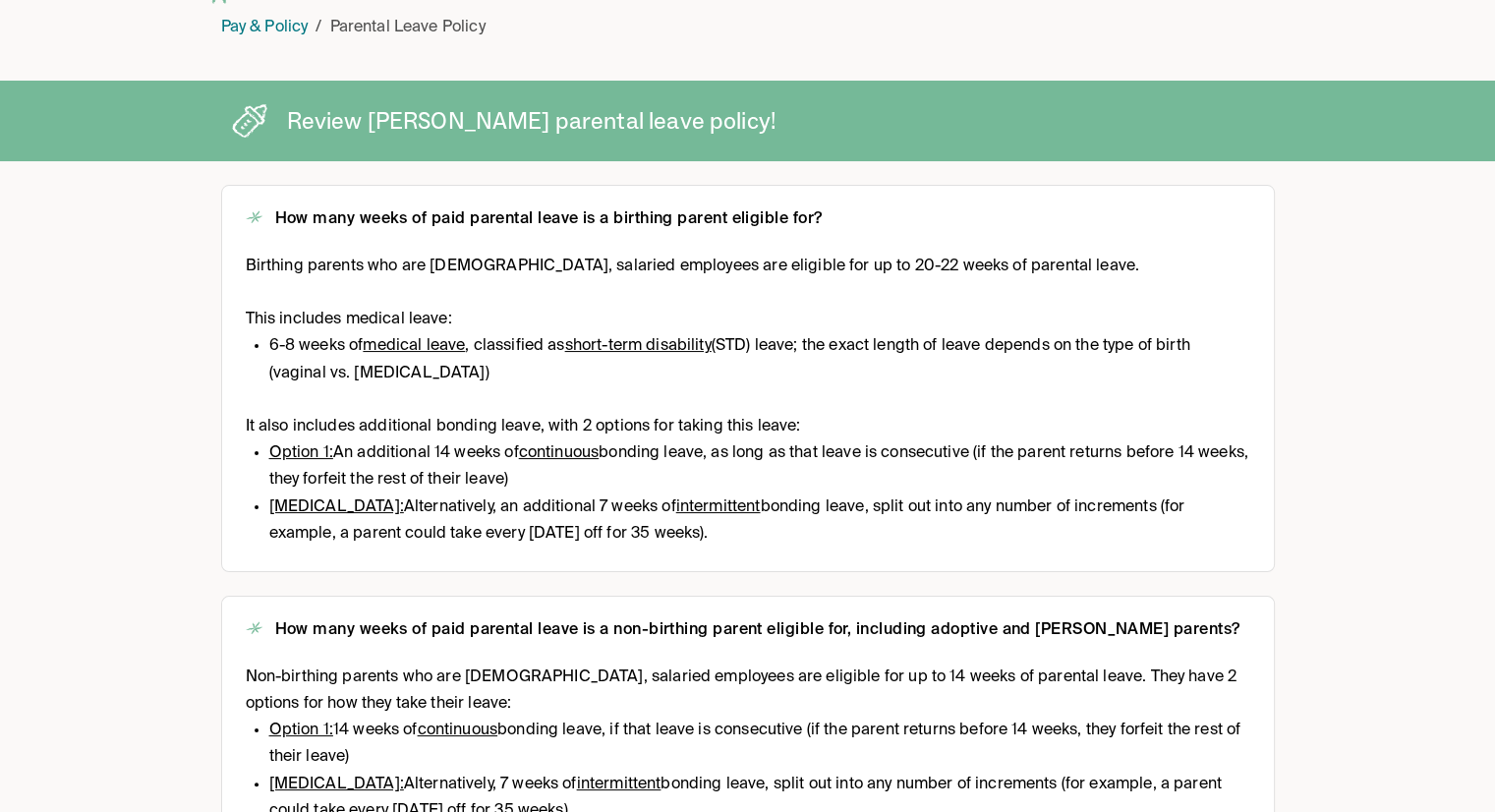
scroll to position [168, 0]
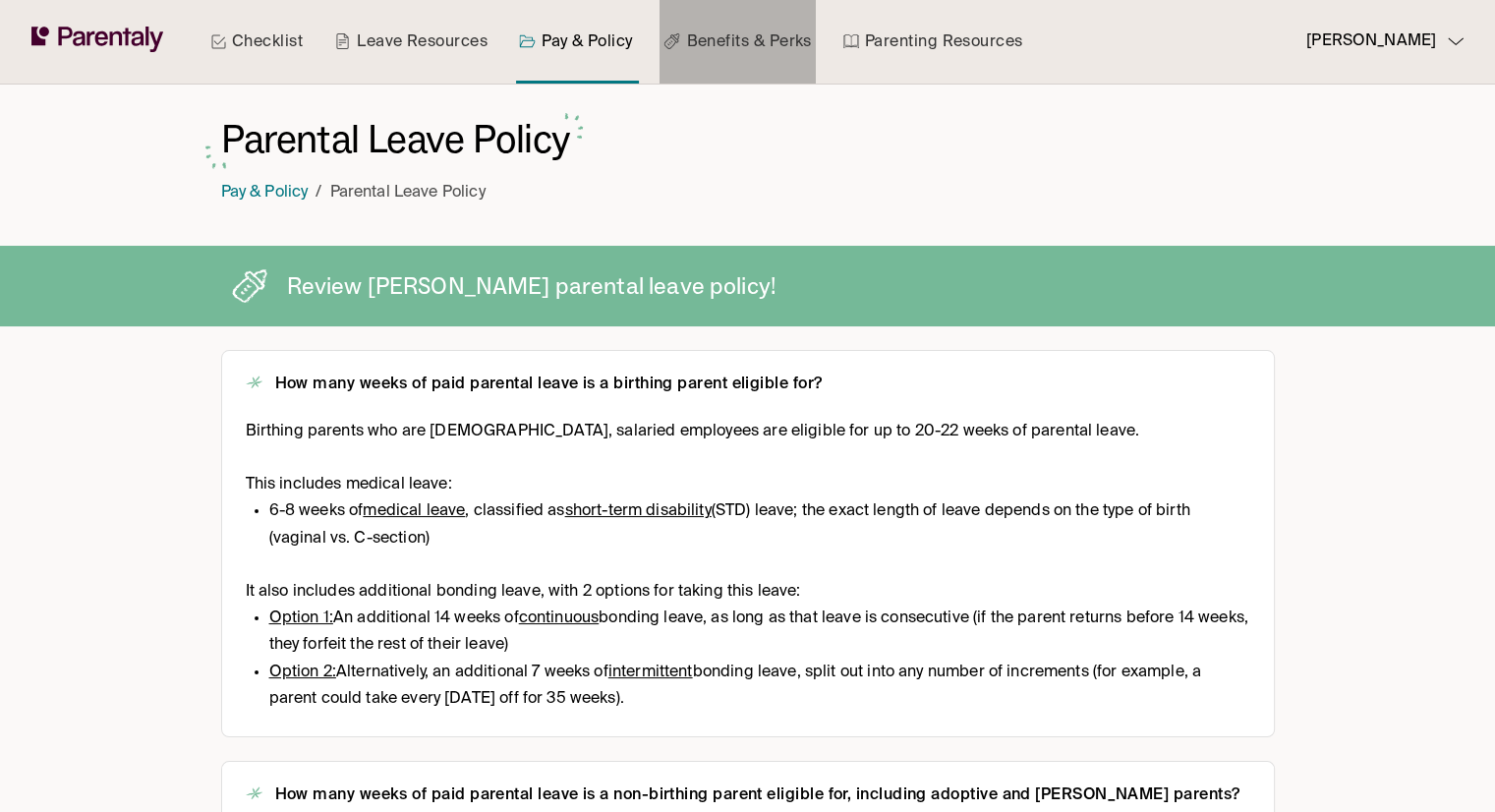
click at [742, 43] on link "Benefits & Perks" at bounding box center [737, 42] width 155 height 83
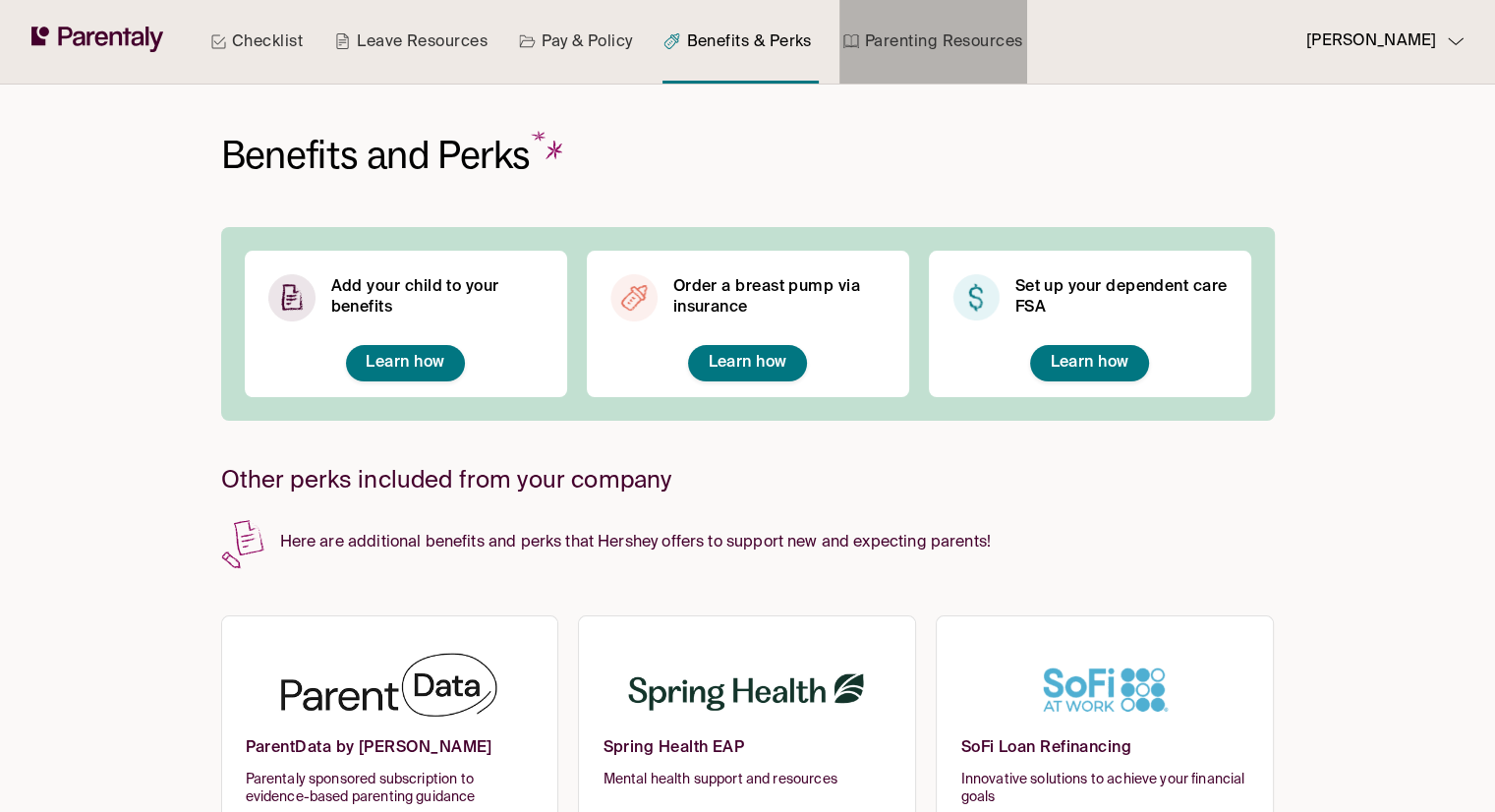
click at [908, 42] on link "Parenting Resources" at bounding box center [932, 42] width 188 height 83
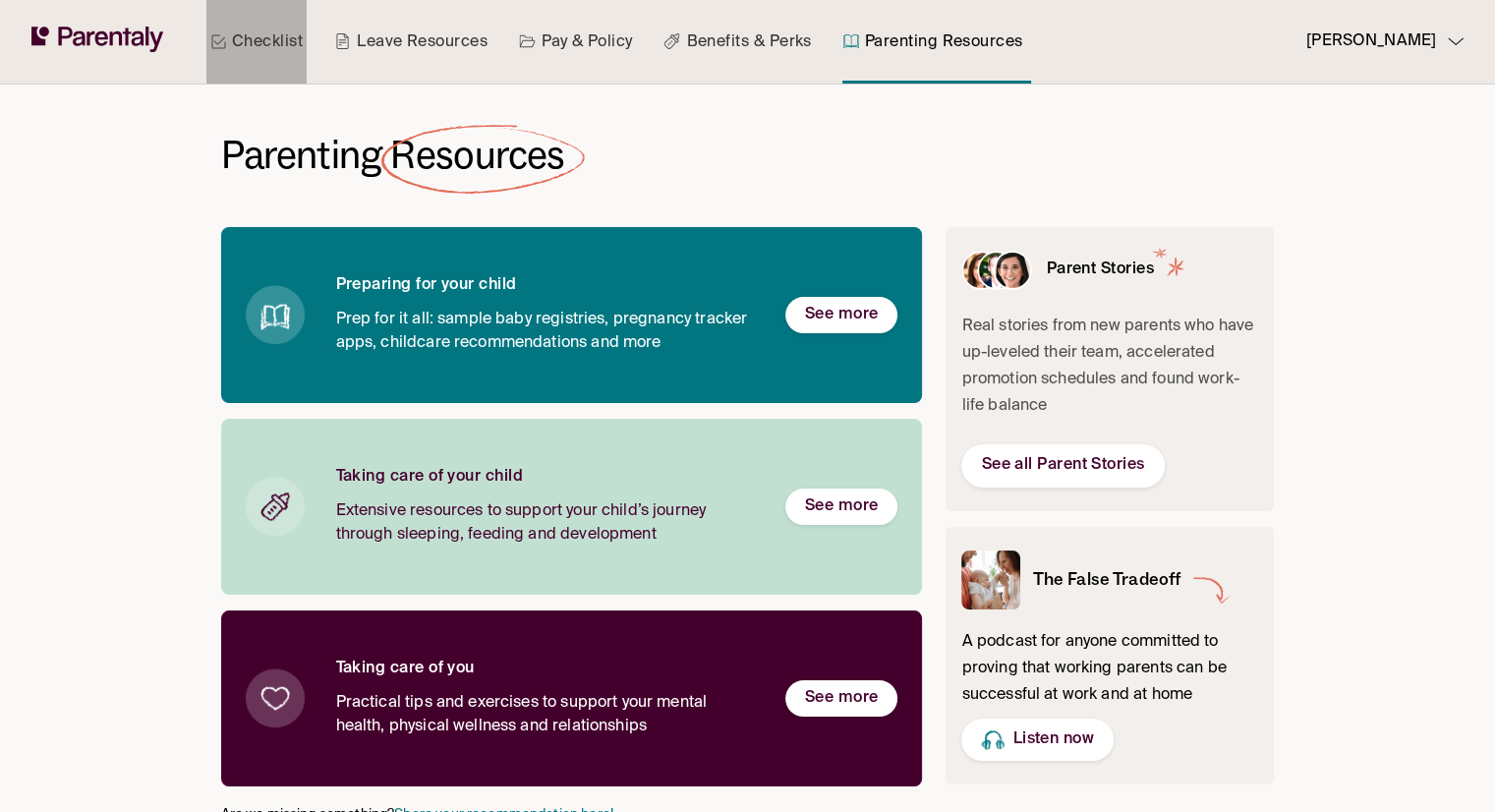
click at [278, 43] on link "Checklist" at bounding box center [256, 42] width 100 height 83
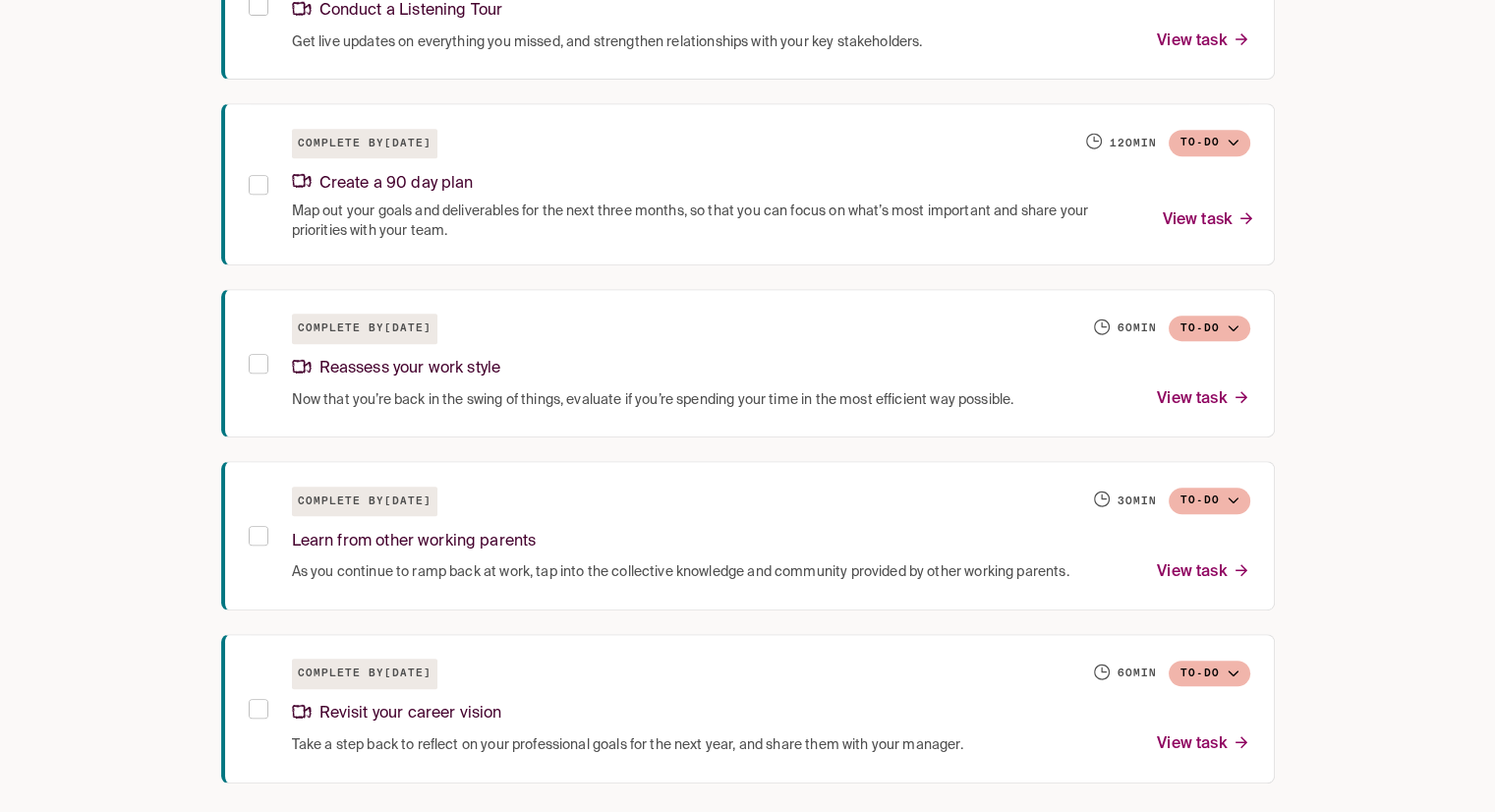
scroll to position [848, 0]
